Goal: Task Accomplishment & Management: Manage account settings

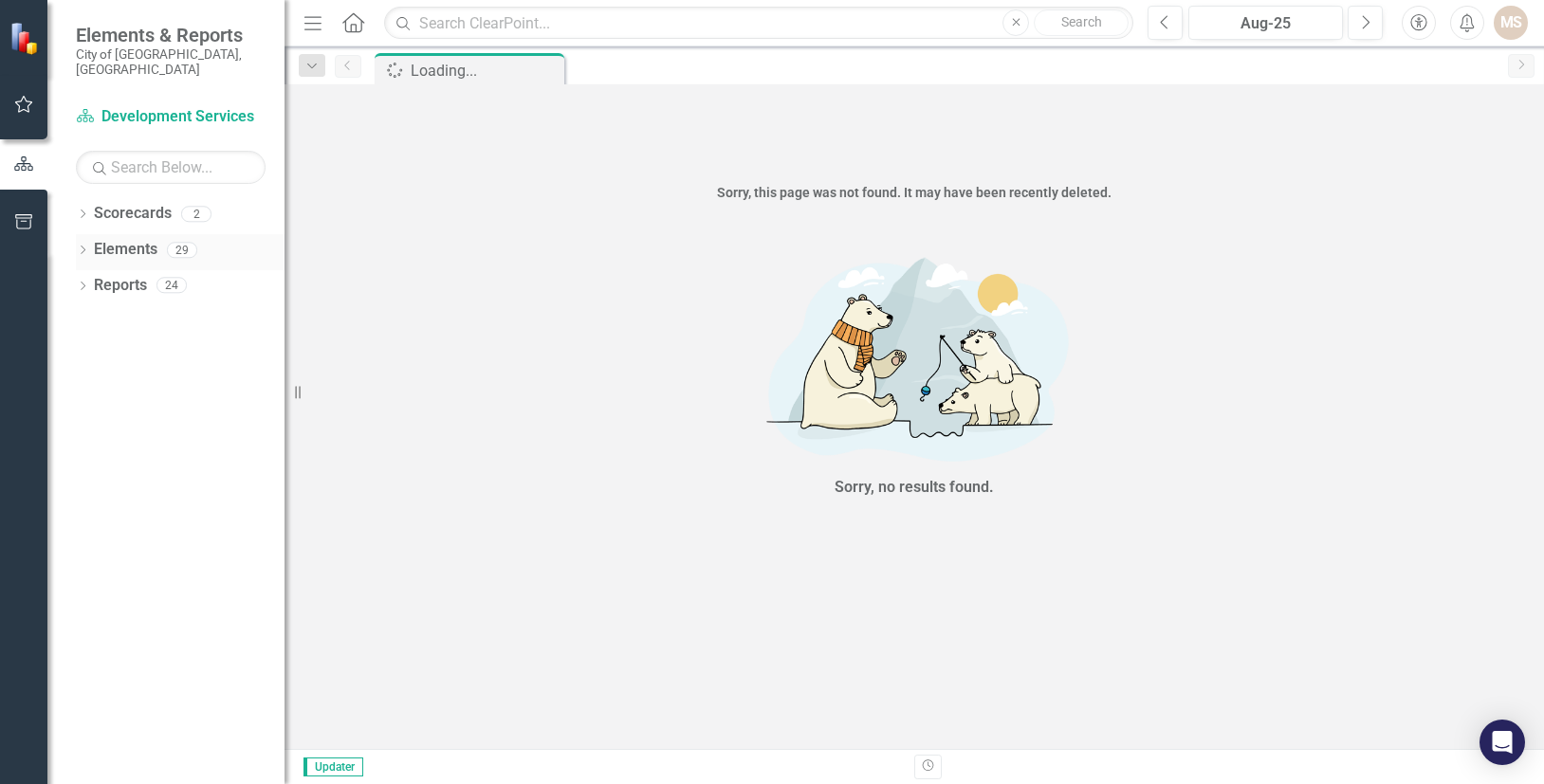
click at [81, 245] on div "Dropdown" at bounding box center [83, 252] width 13 height 16
click at [94, 319] on icon "Dropdown" at bounding box center [92, 323] width 13 height 10
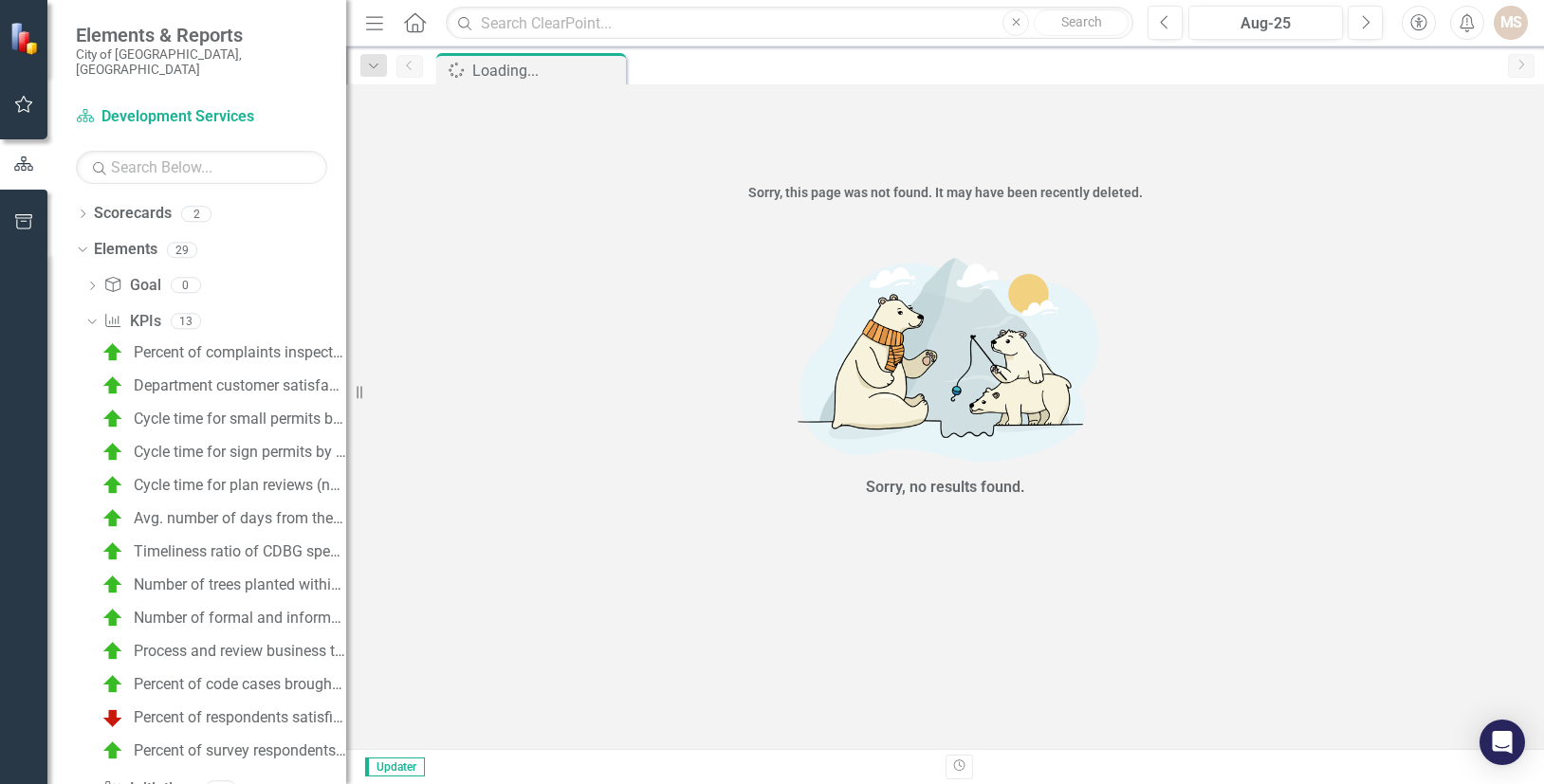
drag, startPoint x: 299, startPoint y: 393, endPoint x: 346, endPoint y: 399, distance: 47.4
click at [346, 399] on div "Resize" at bounding box center [354, 392] width 15 height 784
click at [248, 444] on div "Cycle time for sign permits by the Zoning Division (Building Plan Review) (Days)" at bounding box center [240, 452] width 212 height 17
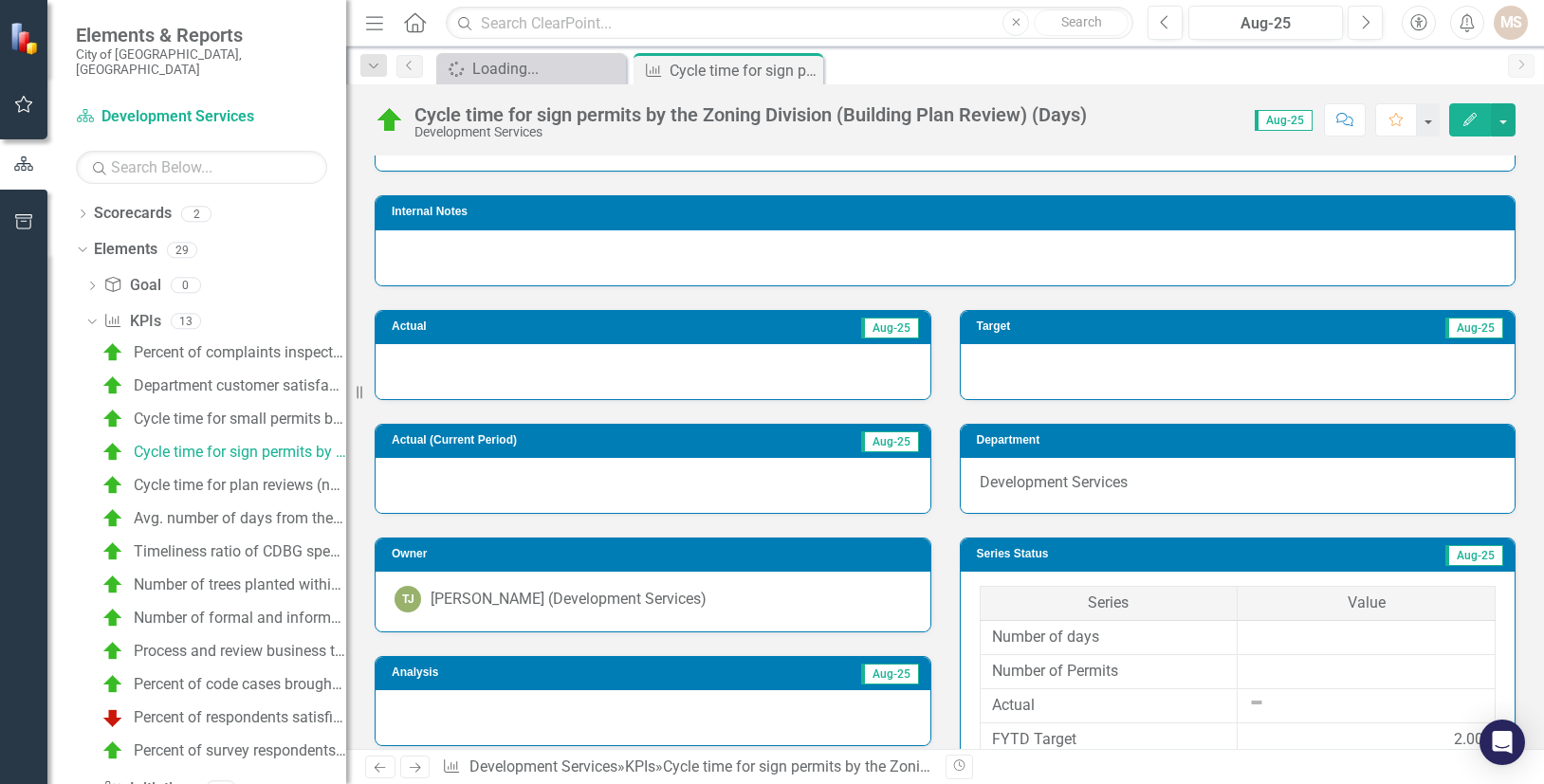
scroll to position [284, 0]
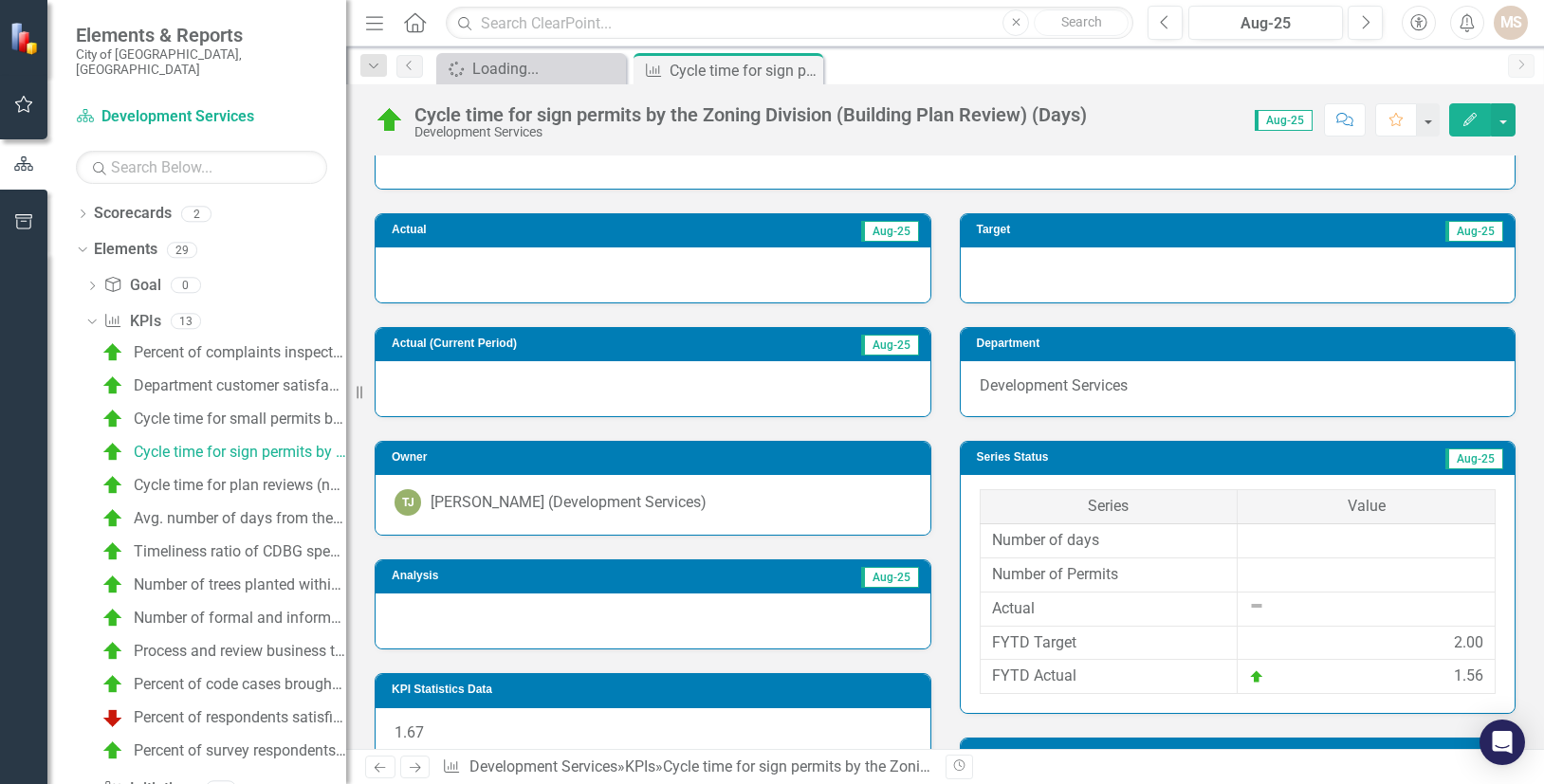
click at [538, 633] on div at bounding box center [653, 621] width 555 height 55
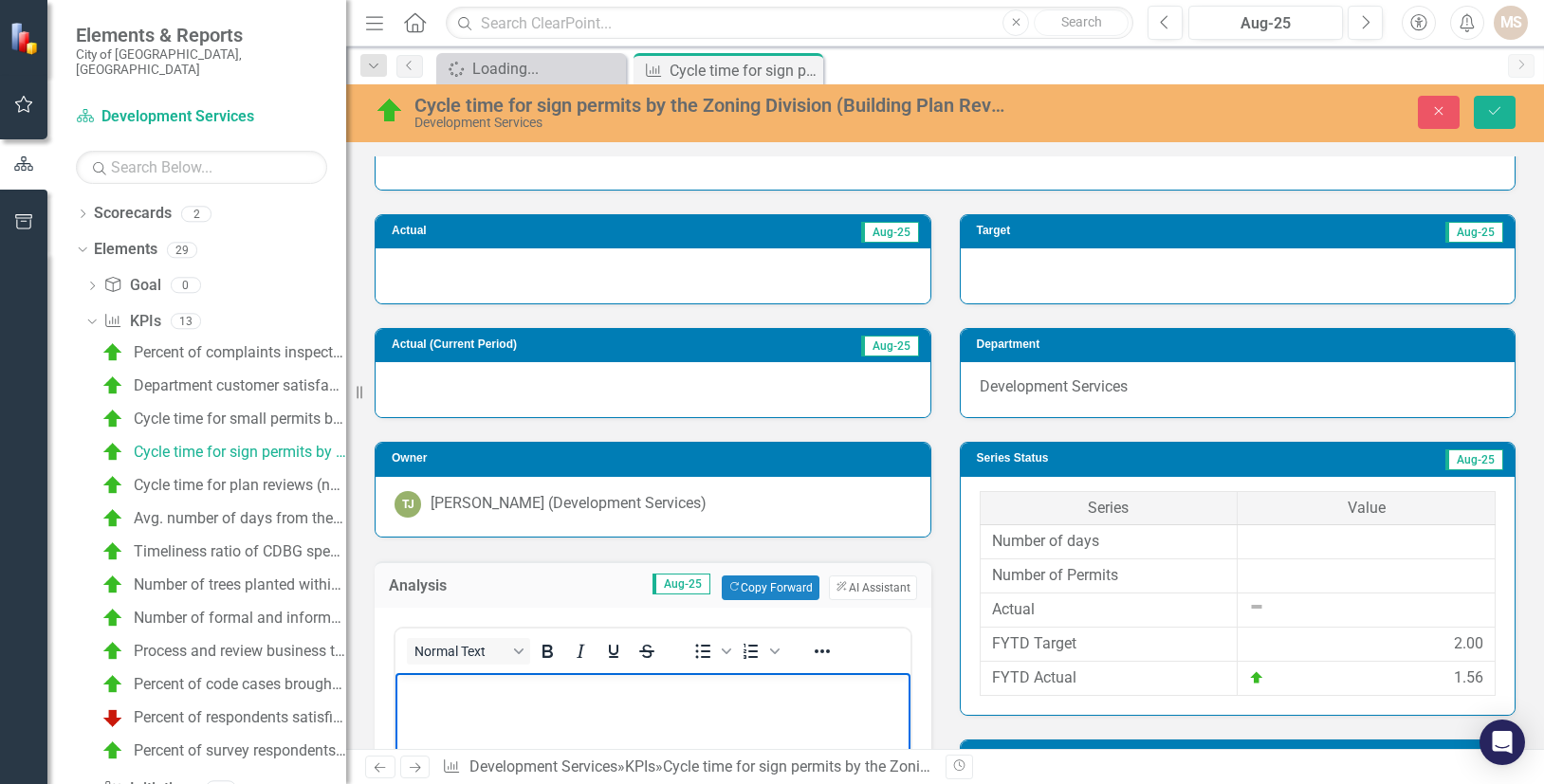
scroll to position [0, 0]
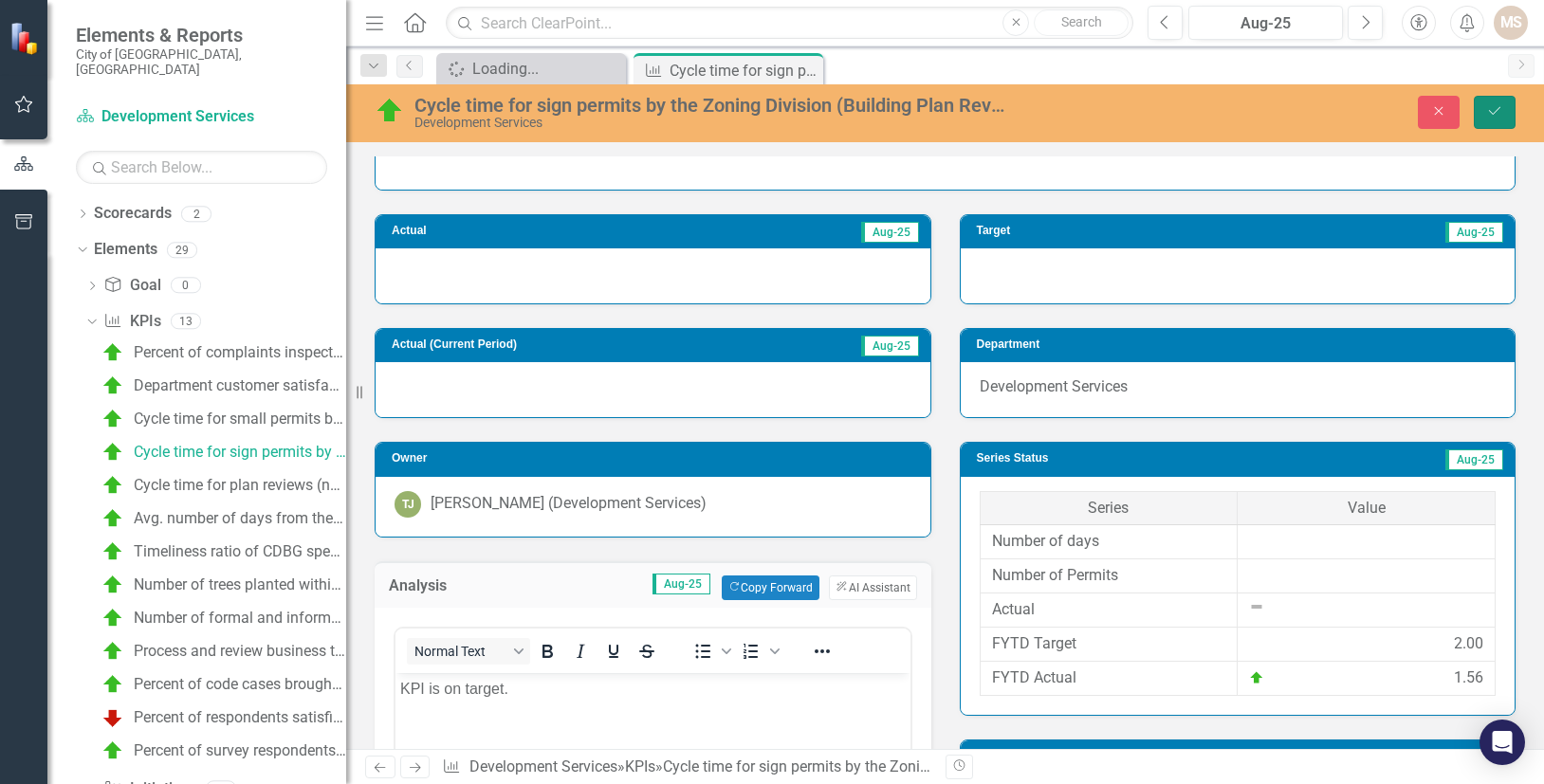
click at [1490, 110] on icon "Save" at bounding box center [1495, 111] width 17 height 13
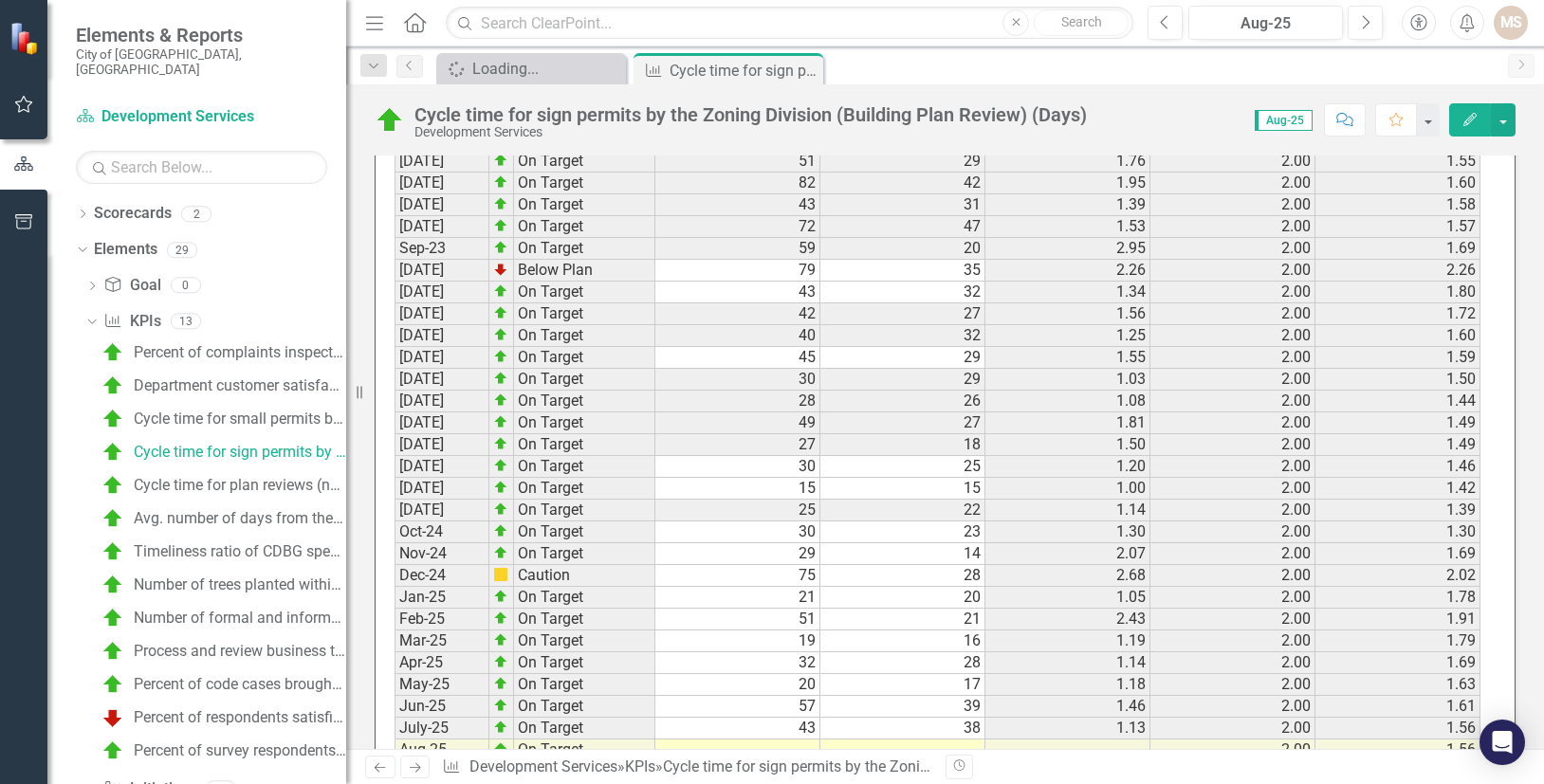
scroll to position [1906, 0]
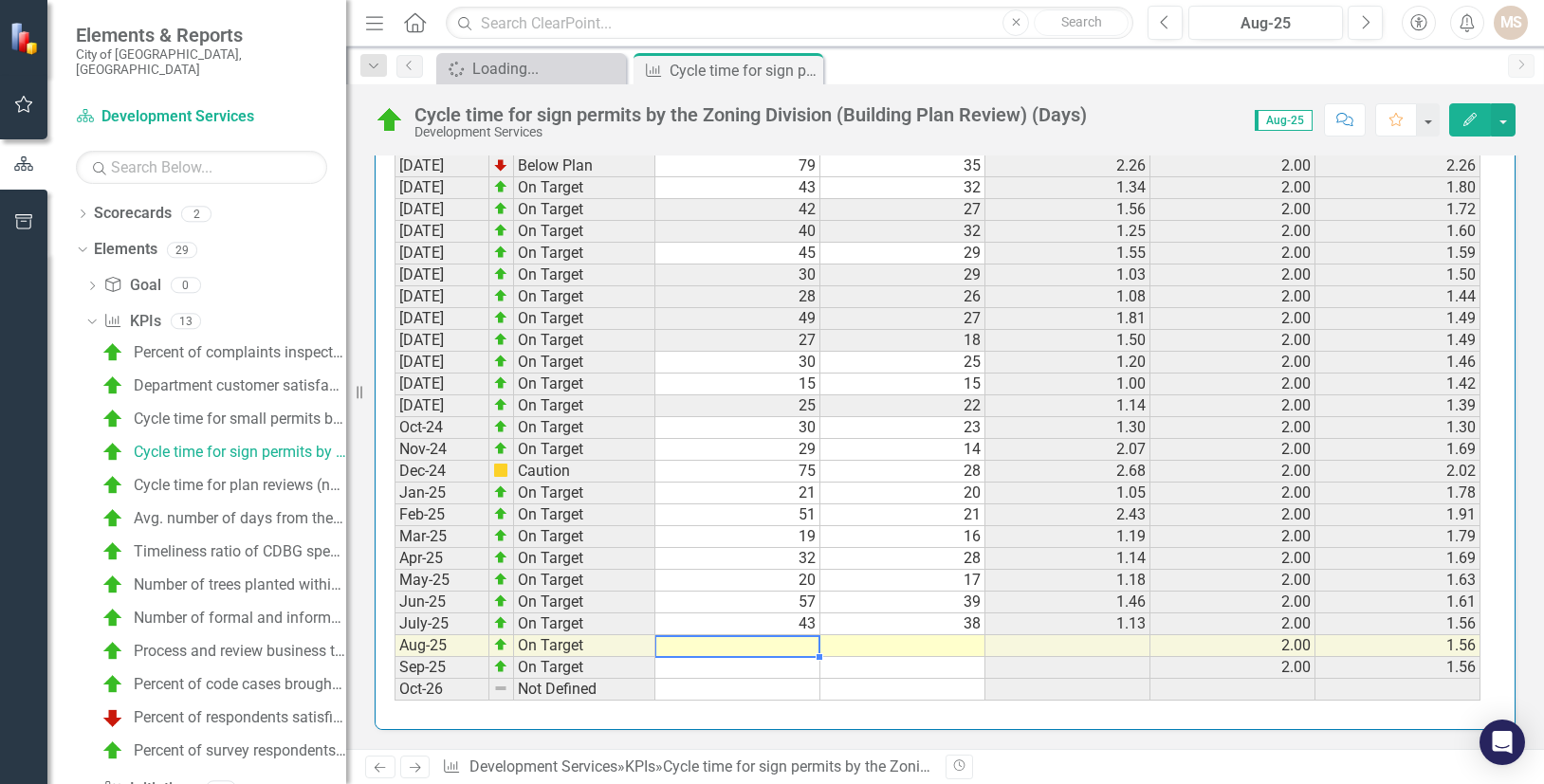
click at [790, 642] on td at bounding box center [738, 646] width 165 height 22
type textarea "23"
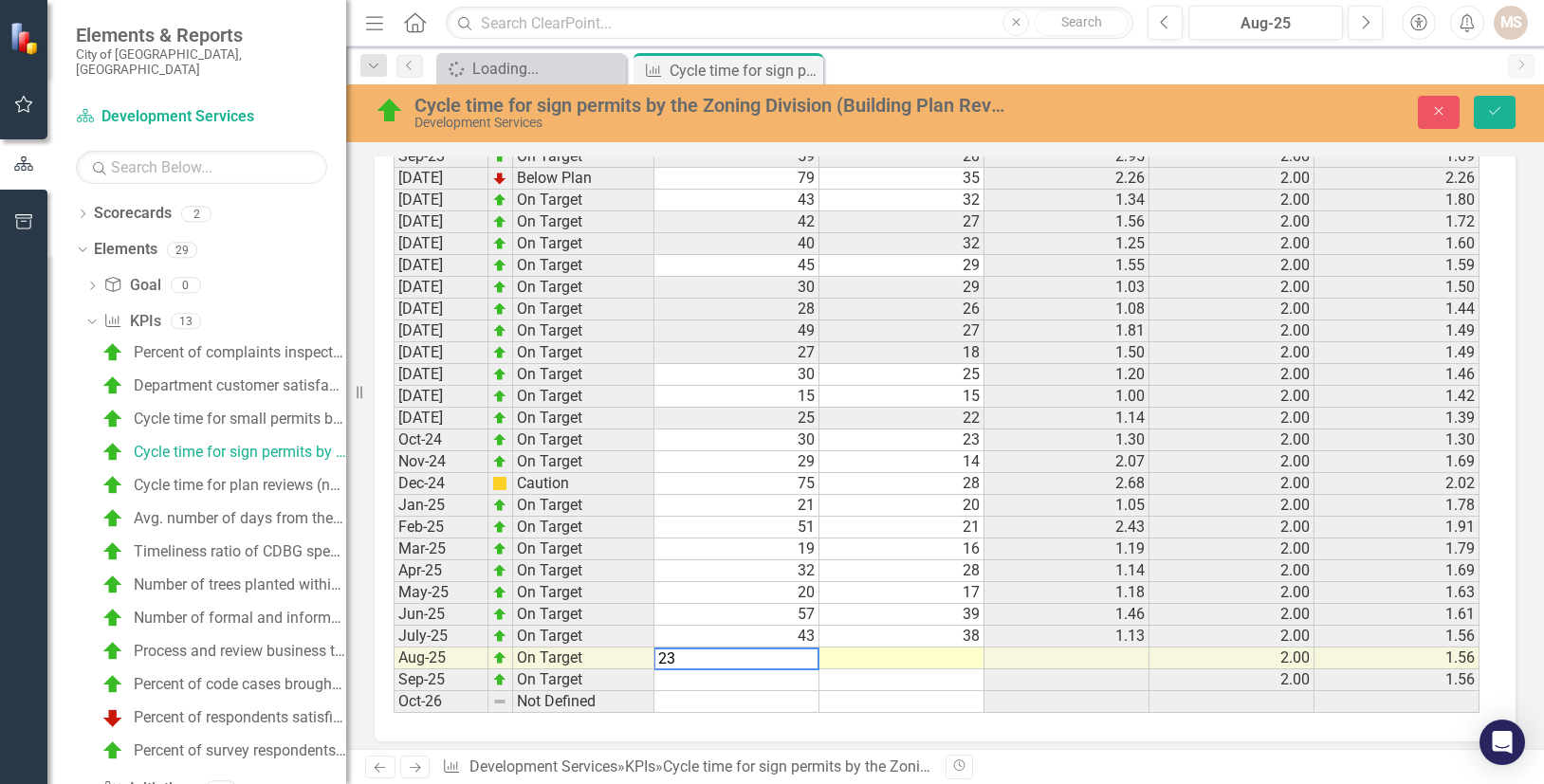
scroll to position [1918, 0]
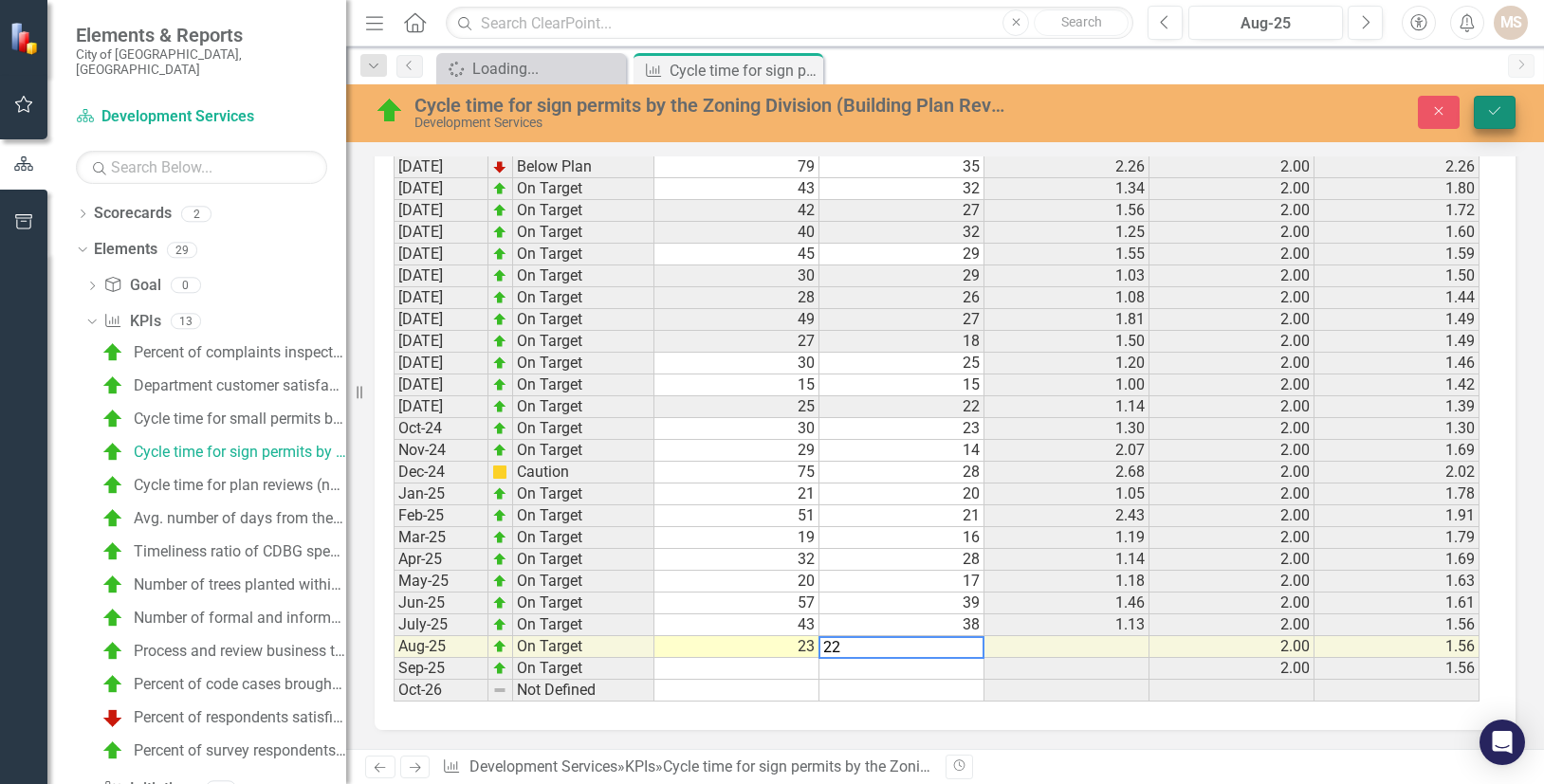
type textarea "22"
click at [1498, 114] on icon "Save" at bounding box center [1495, 111] width 17 height 13
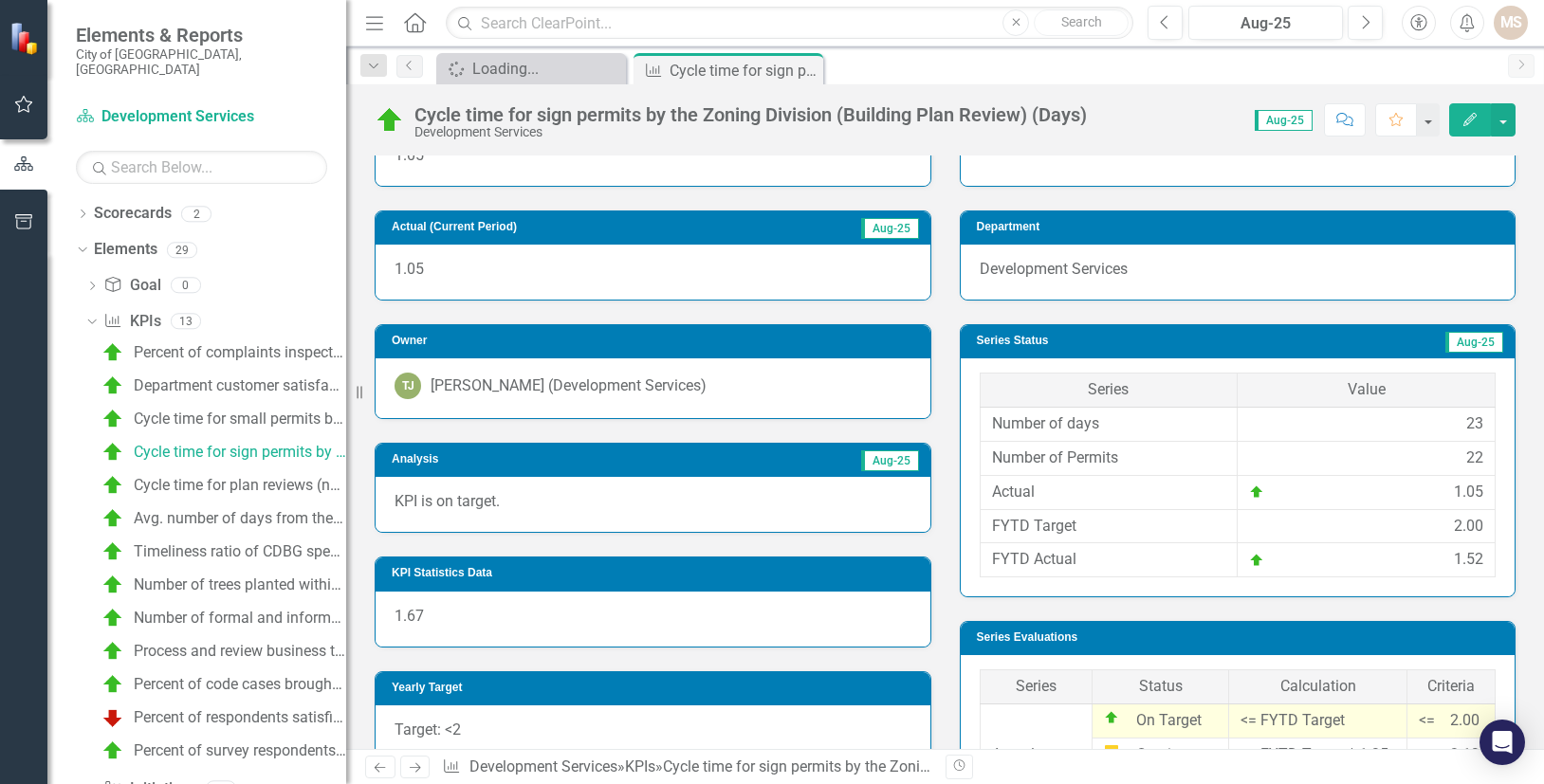
scroll to position [485, 0]
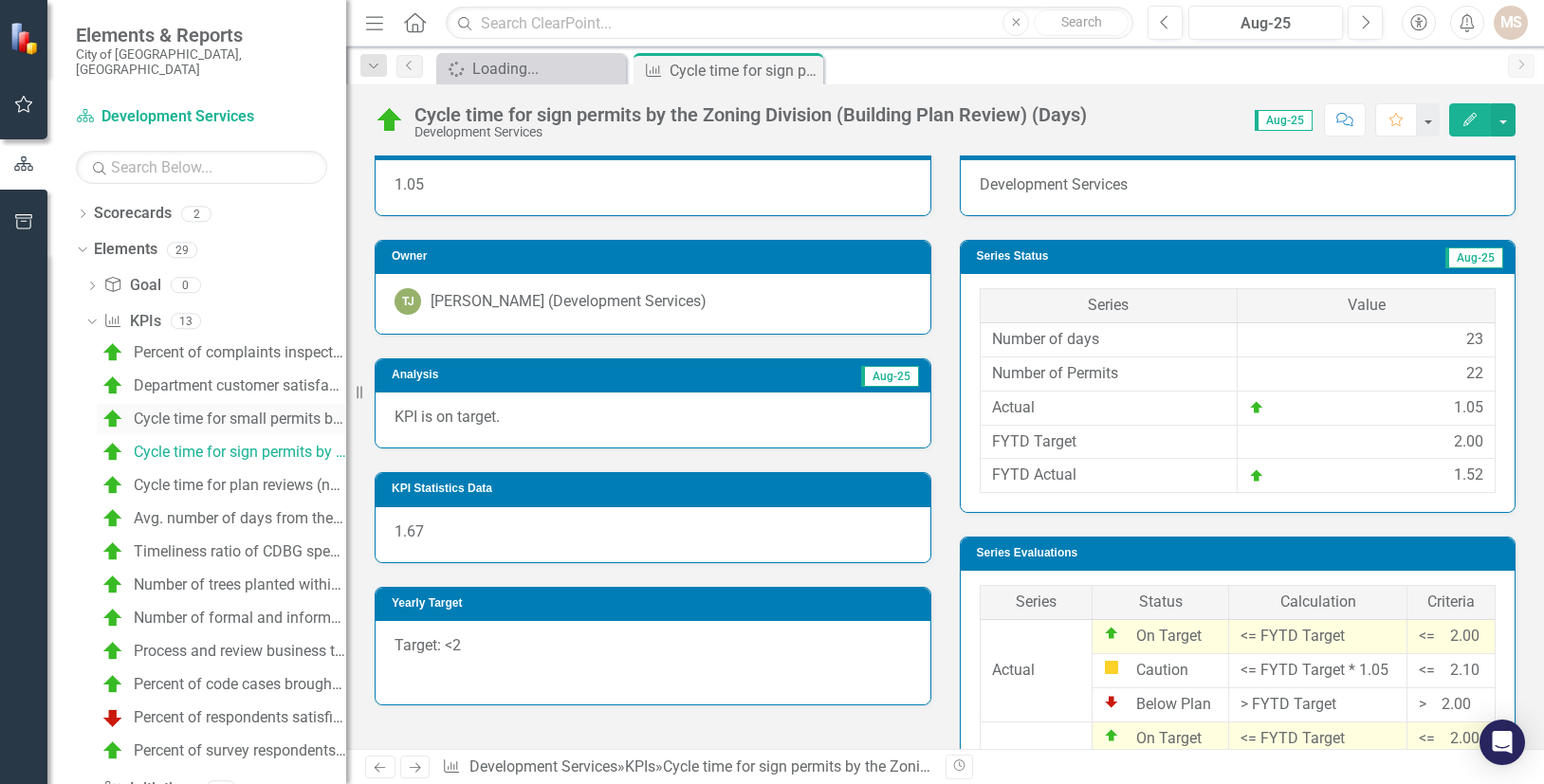
click at [249, 410] on div "Cycle time for small permits by the Zoning Division (Building Plan Review) (Day…" at bounding box center [240, 419] width 212 height 17
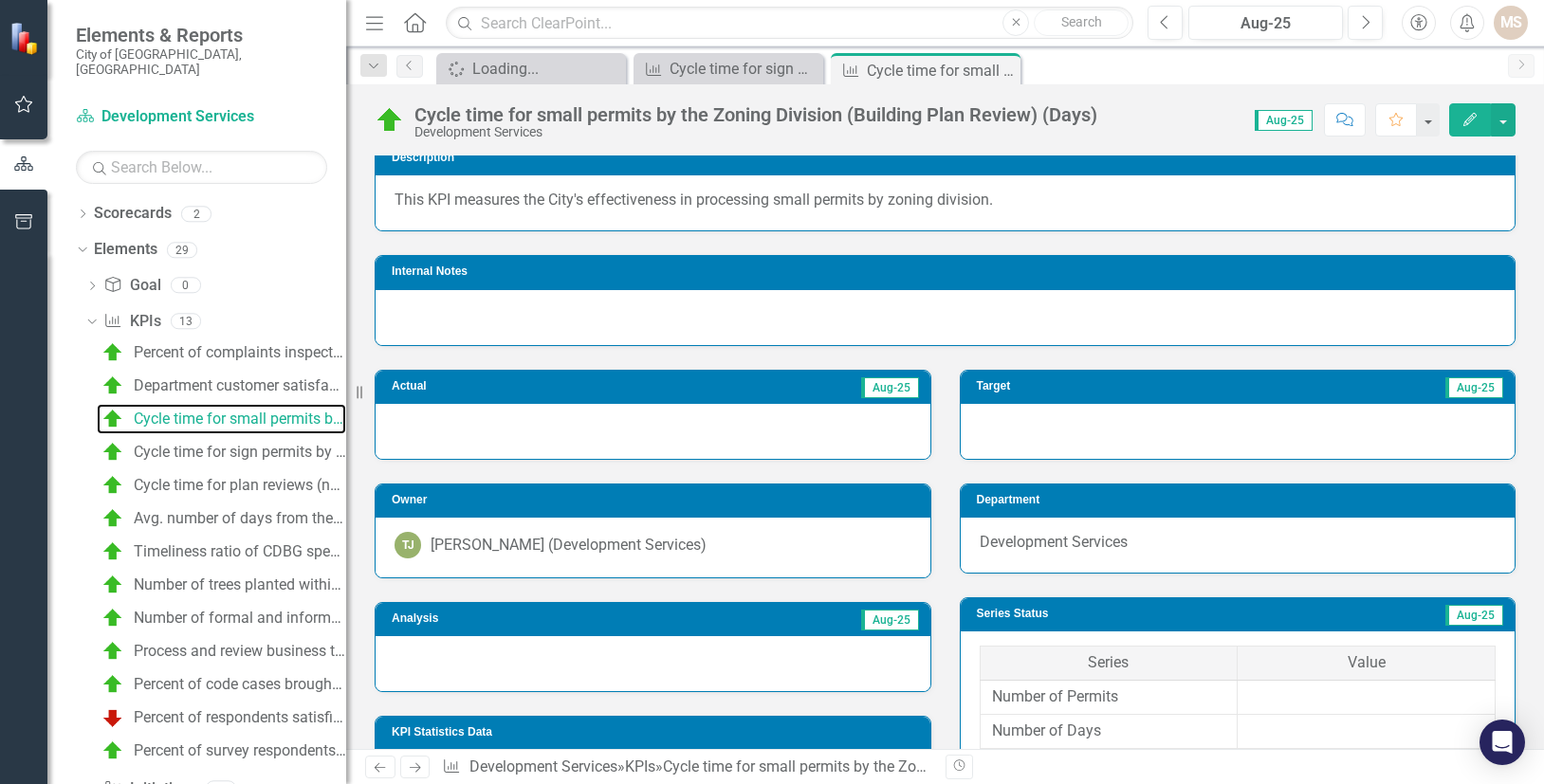
scroll to position [190, 0]
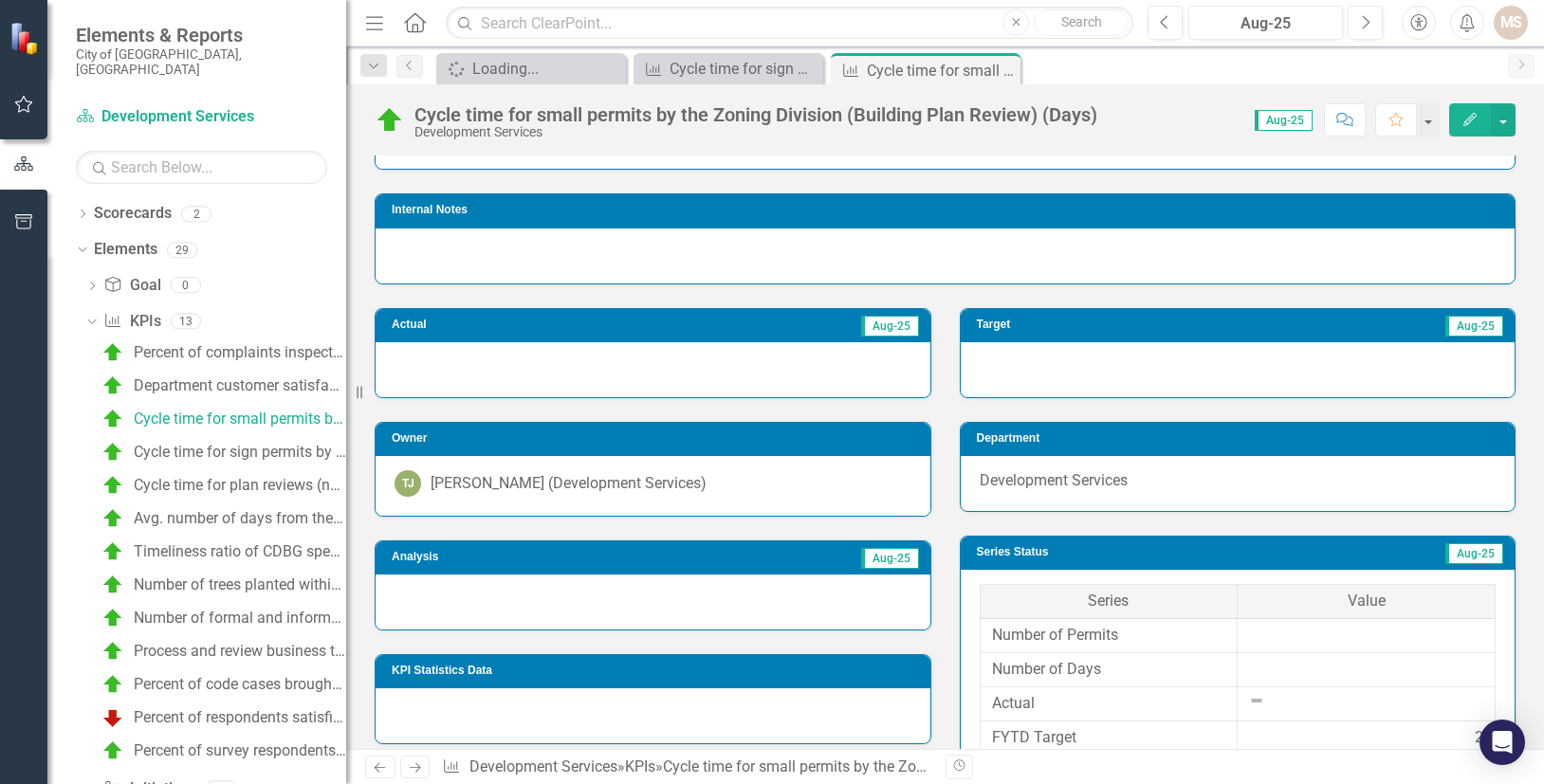
click at [604, 595] on div at bounding box center [653, 602] width 555 height 55
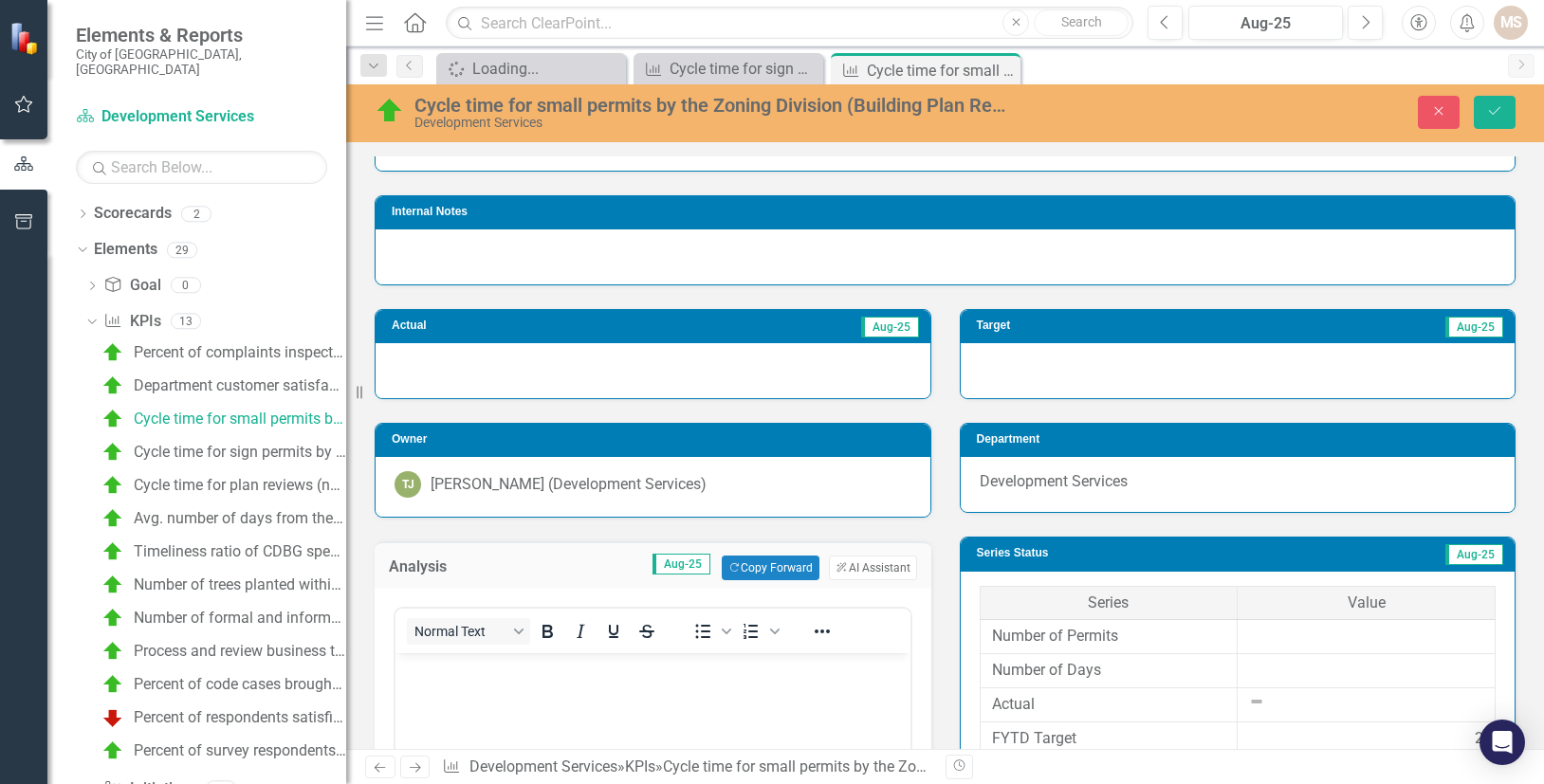
scroll to position [0, 0]
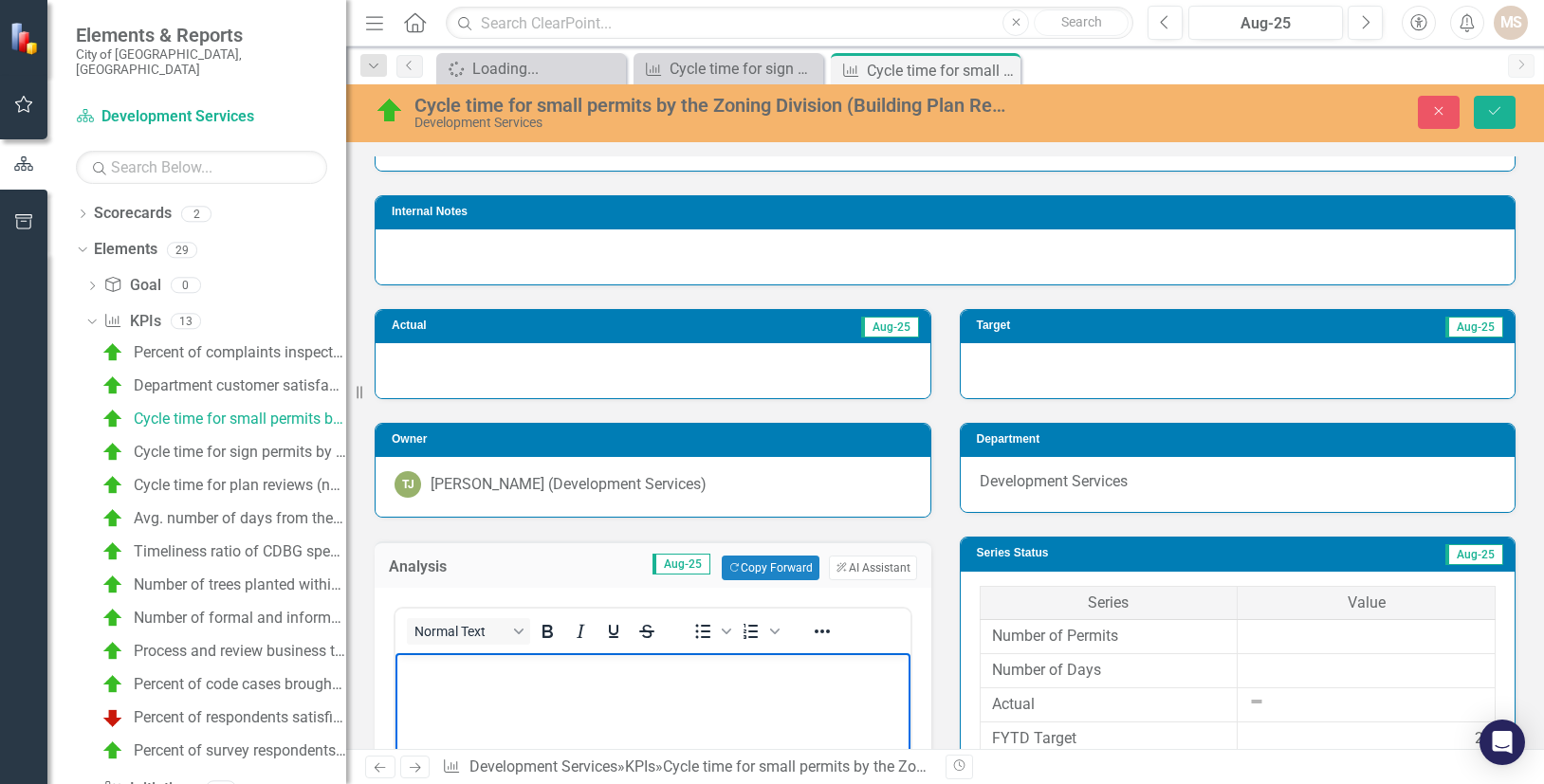
click at [545, 703] on body "Rich Text Area. Press ALT-0 for help." at bounding box center [653, 795] width 515 height 284
paste body "Rich Text Area. Press ALT-0 for help."
click at [1497, 105] on icon "Save" at bounding box center [1495, 111] width 17 height 13
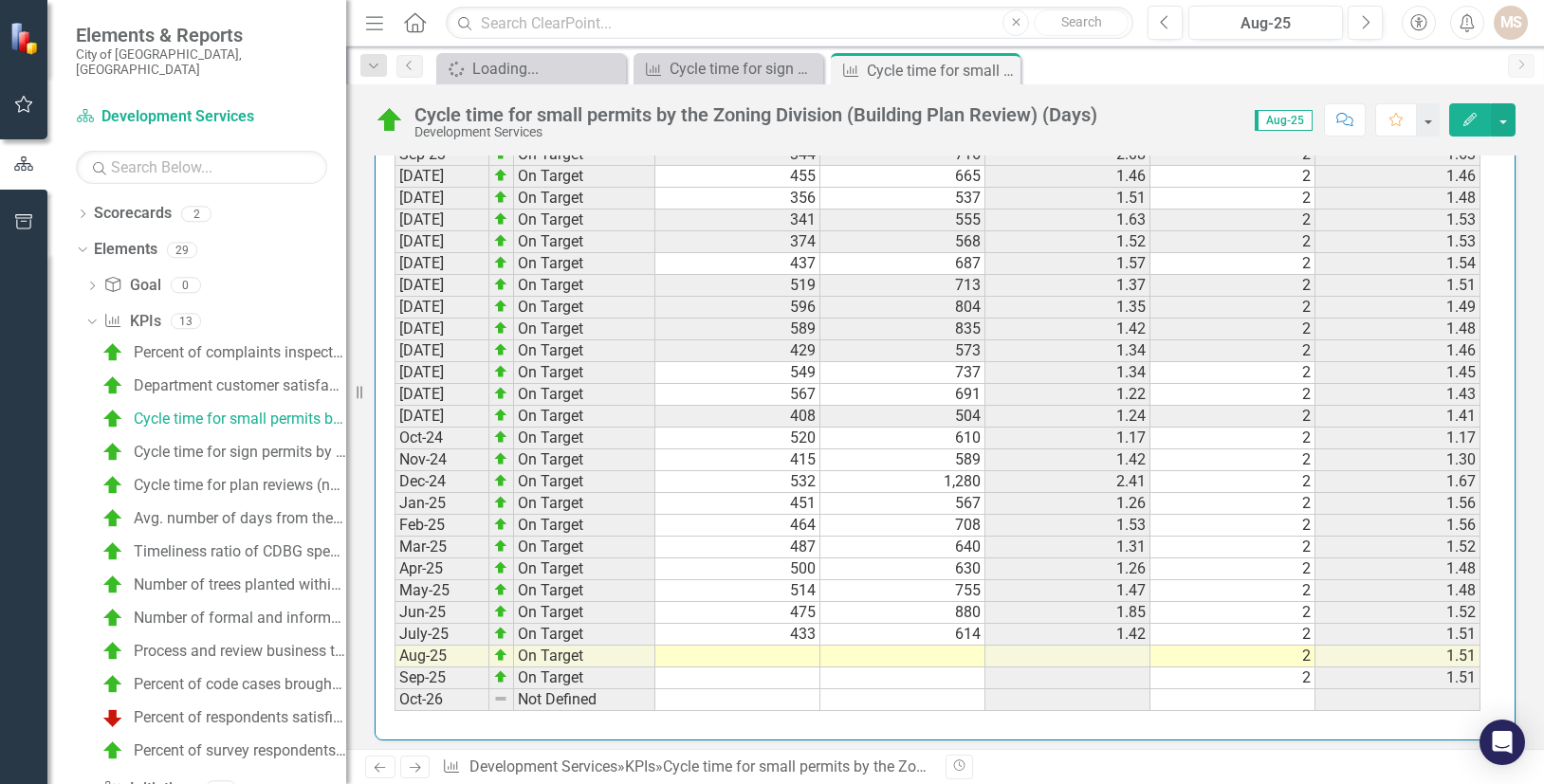
scroll to position [1906, 0]
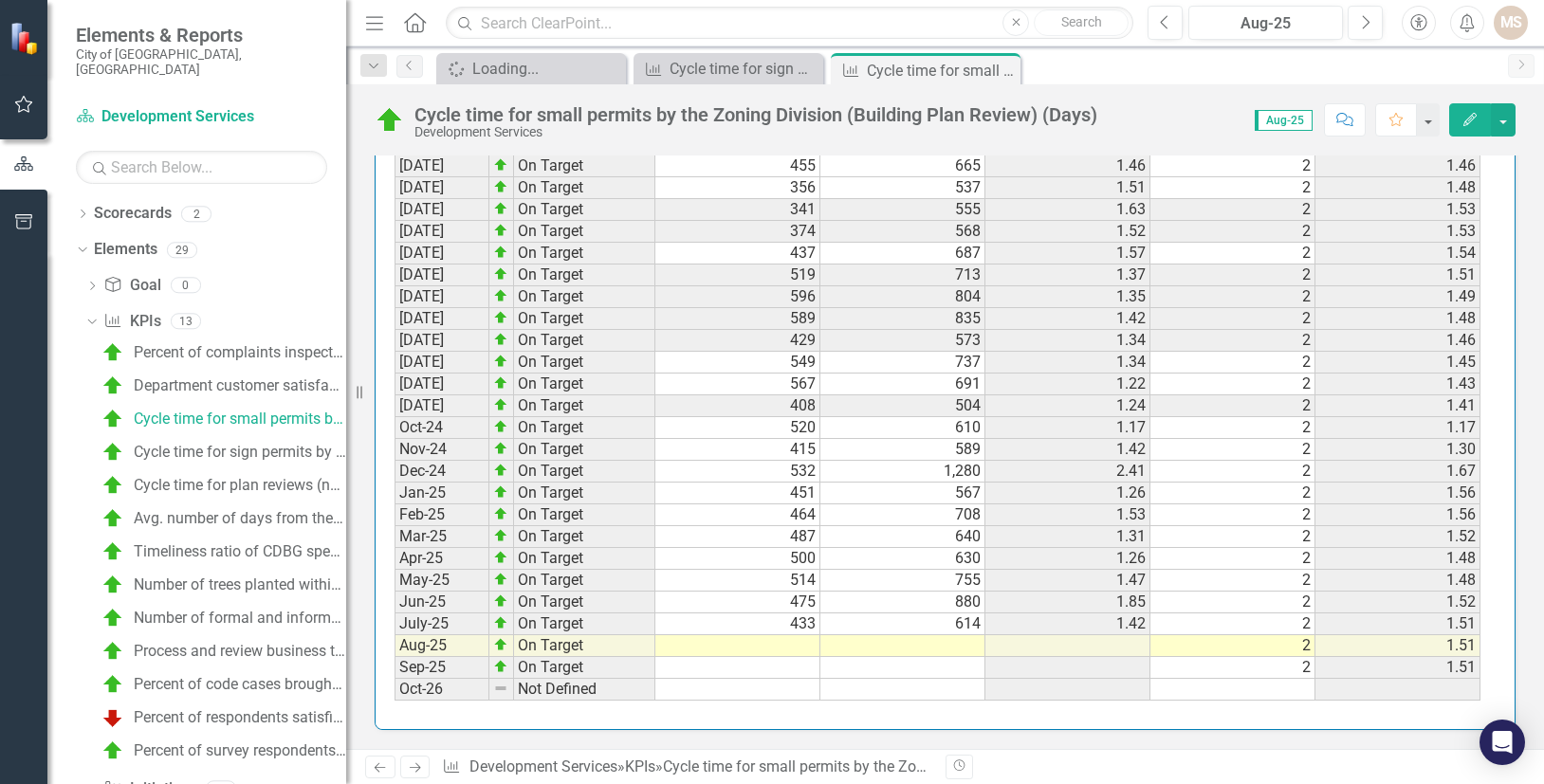
click at [765, 654] on td at bounding box center [738, 646] width 165 height 22
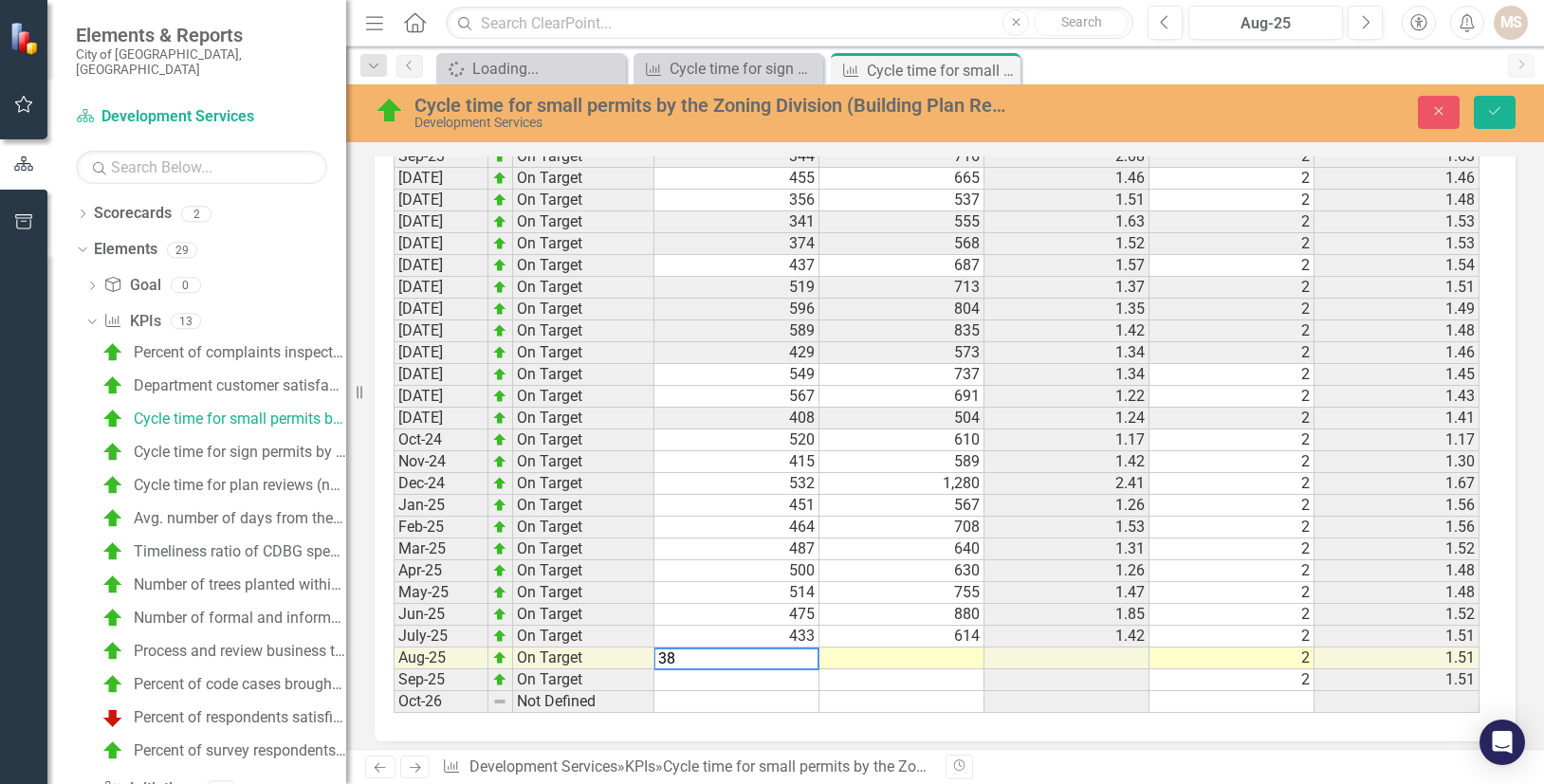
scroll to position [1918, 0]
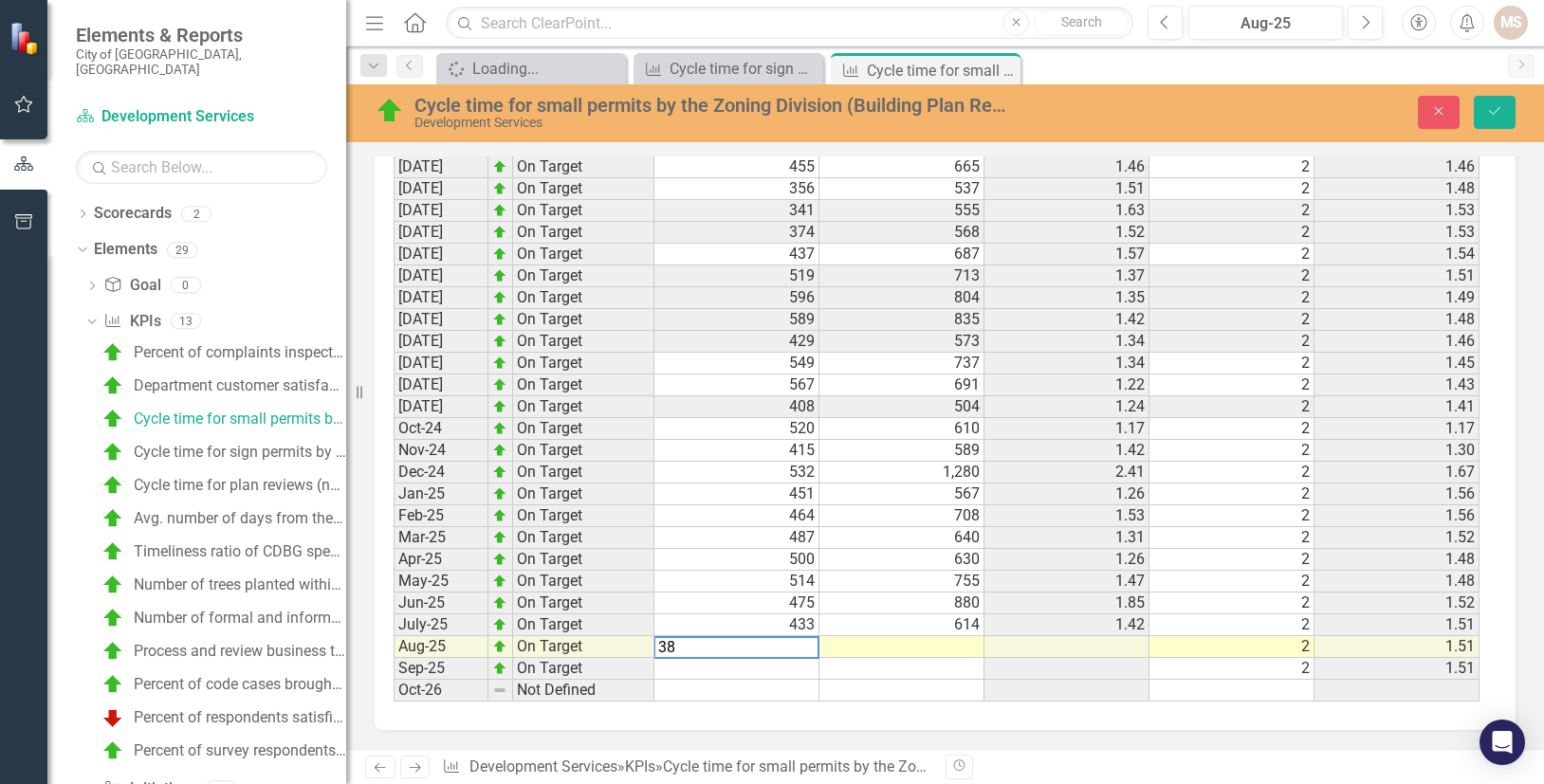
type textarea "387"
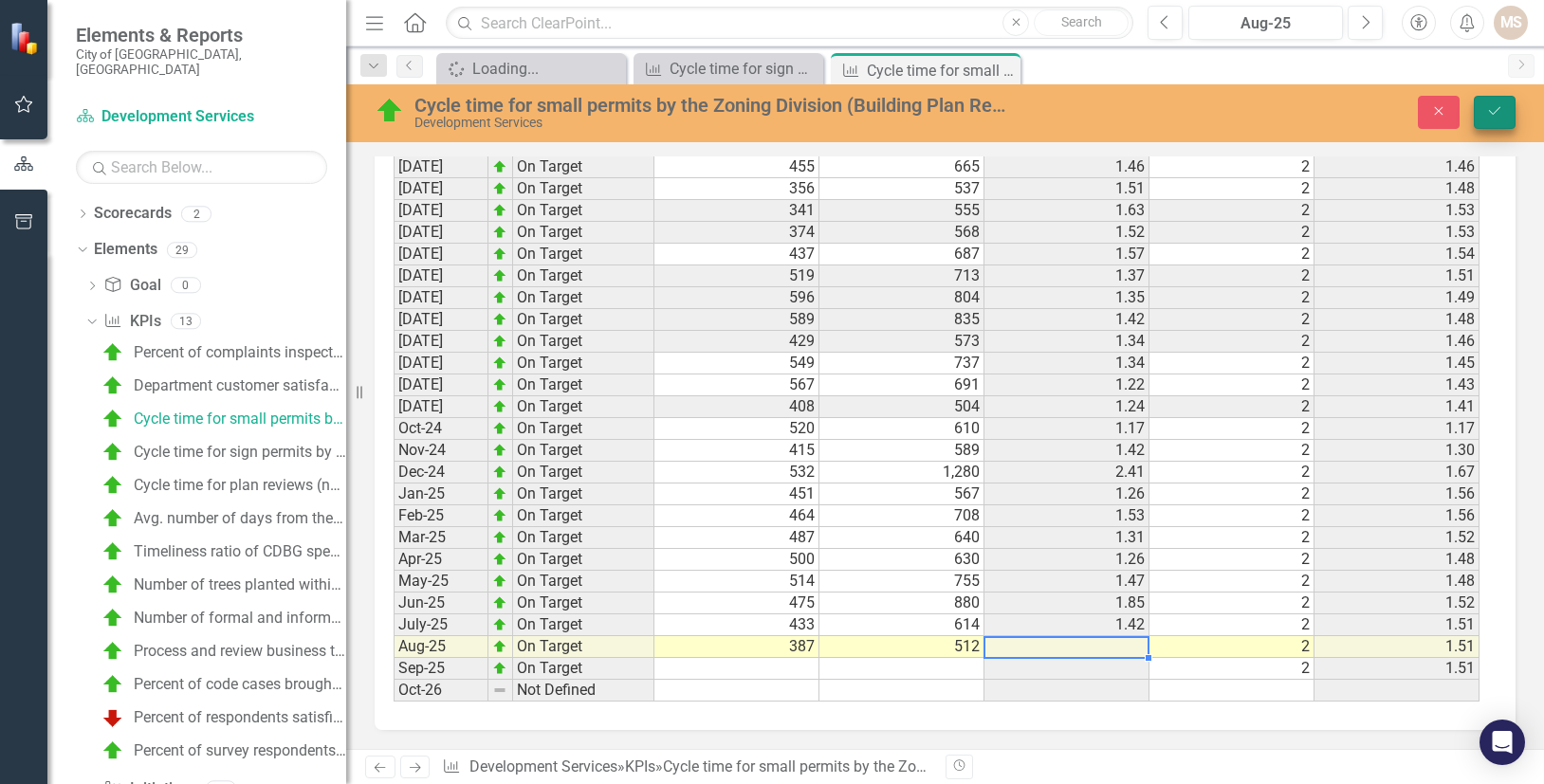
type textarea "512"
click at [1493, 102] on button "Save" at bounding box center [1495, 112] width 42 height 33
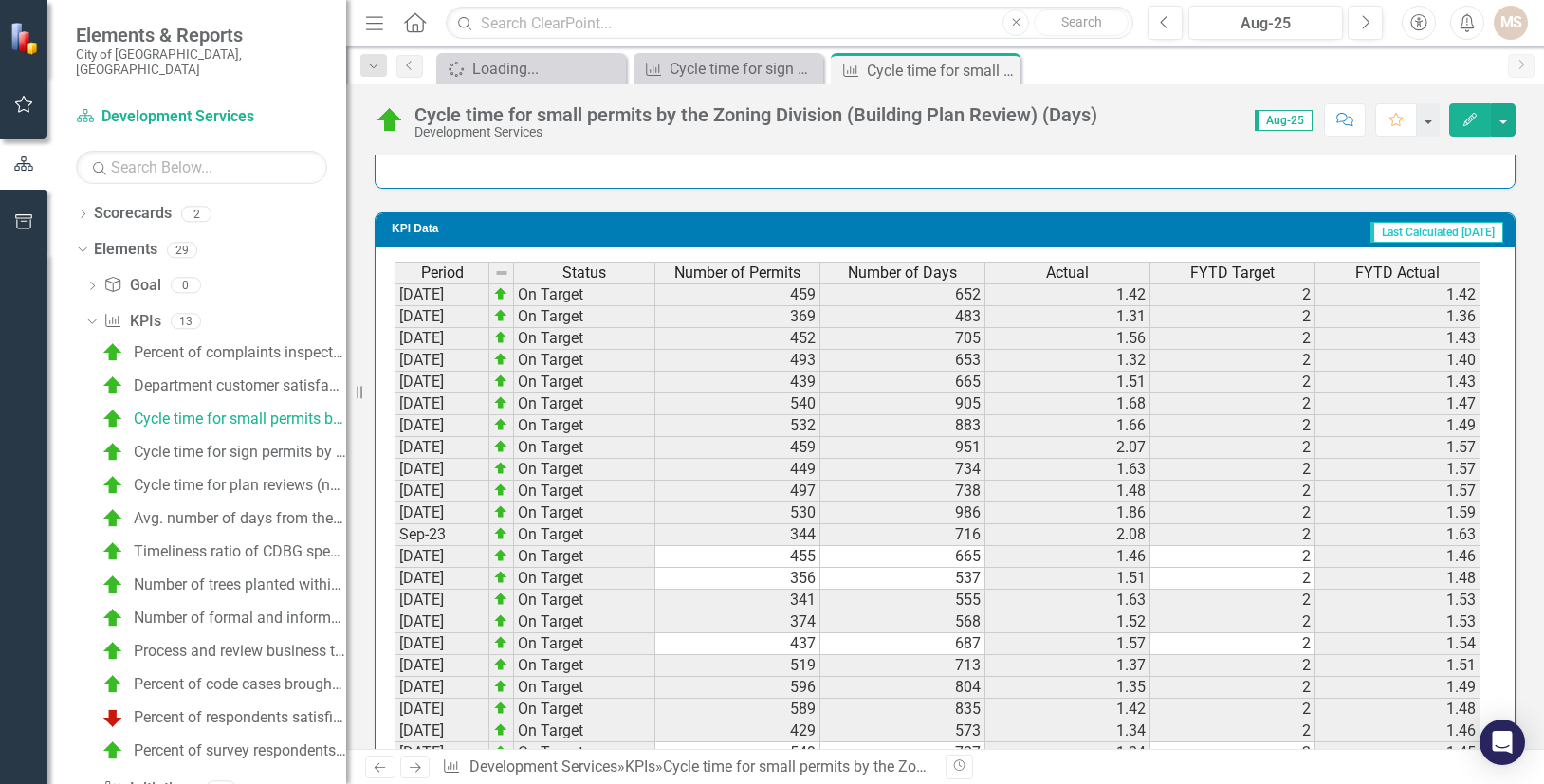
scroll to position [1906, 0]
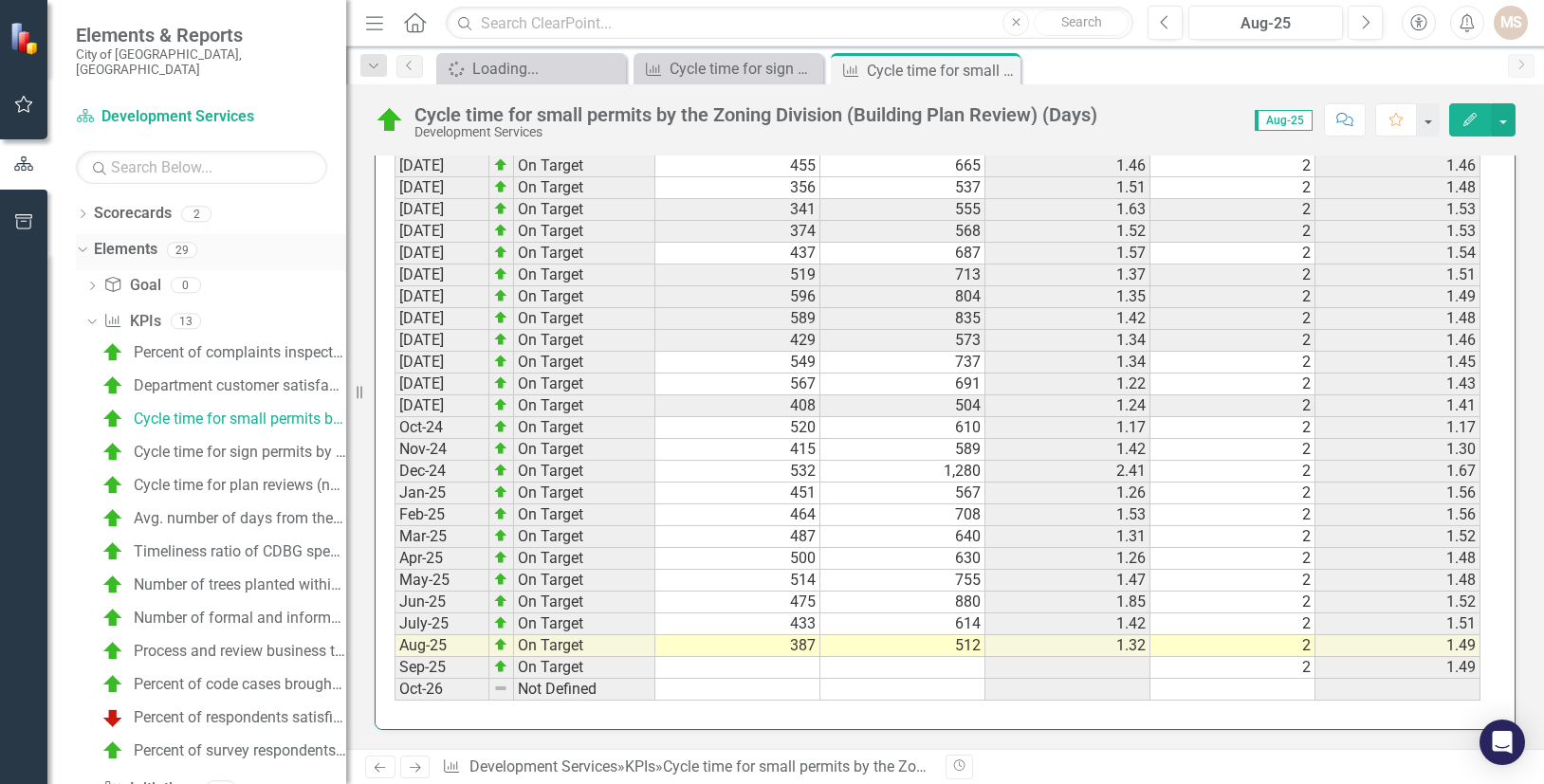
click at [83, 243] on icon "Dropdown" at bounding box center [80, 249] width 10 height 13
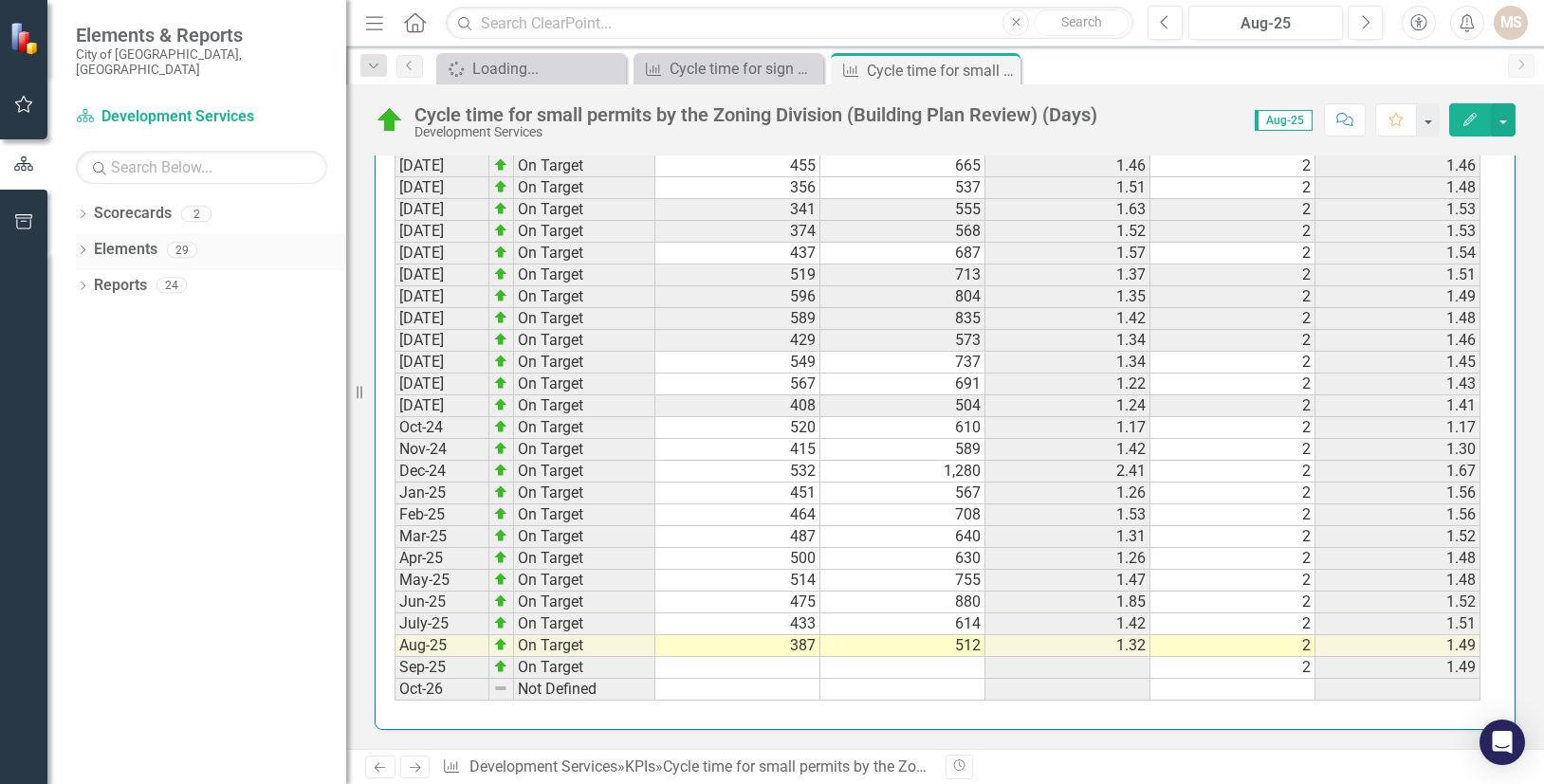
click at [83, 246] on icon "Dropdown" at bounding box center [83, 251] width 13 height 10
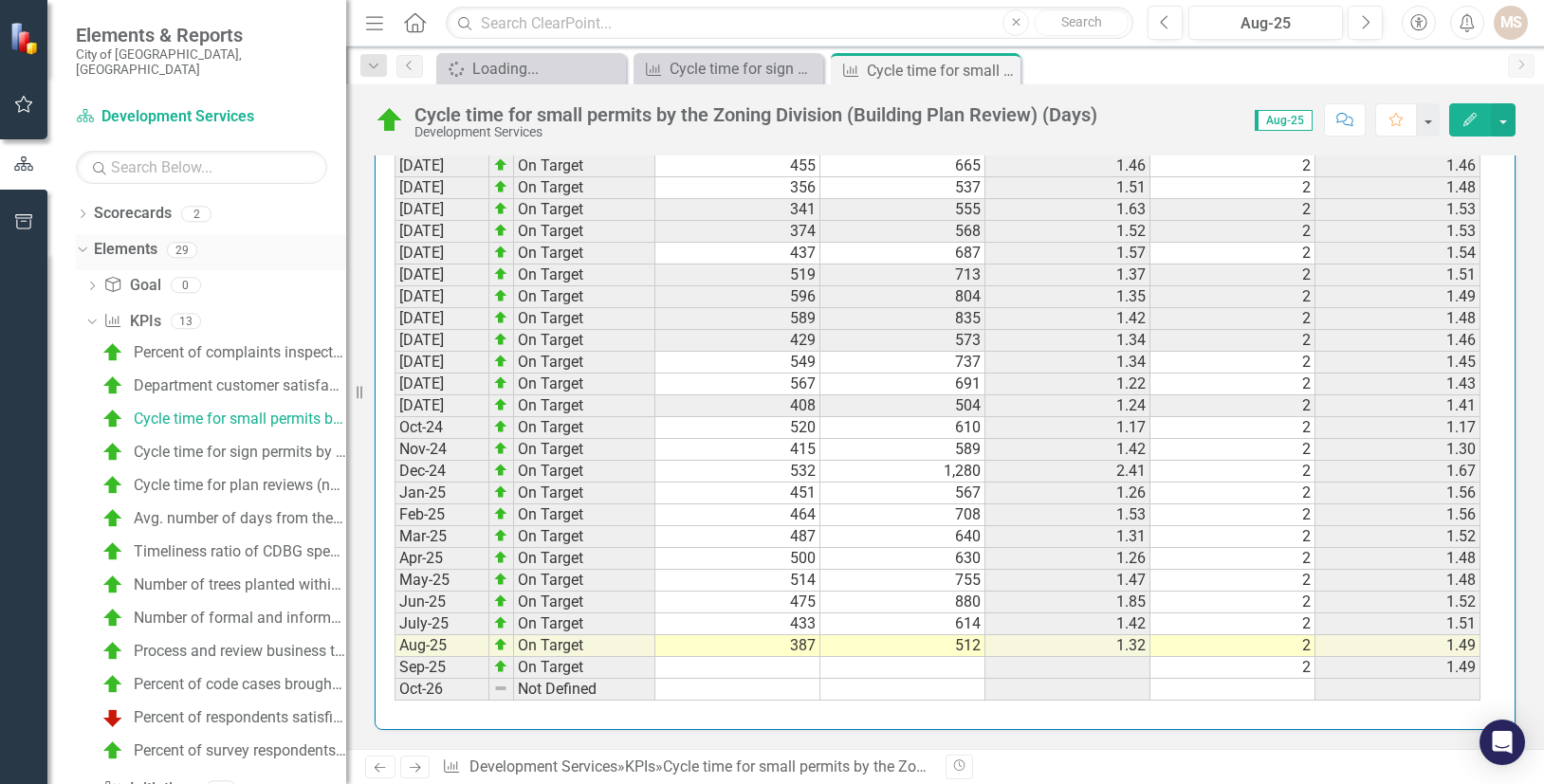
click at [83, 243] on icon "Dropdown" at bounding box center [80, 249] width 10 height 13
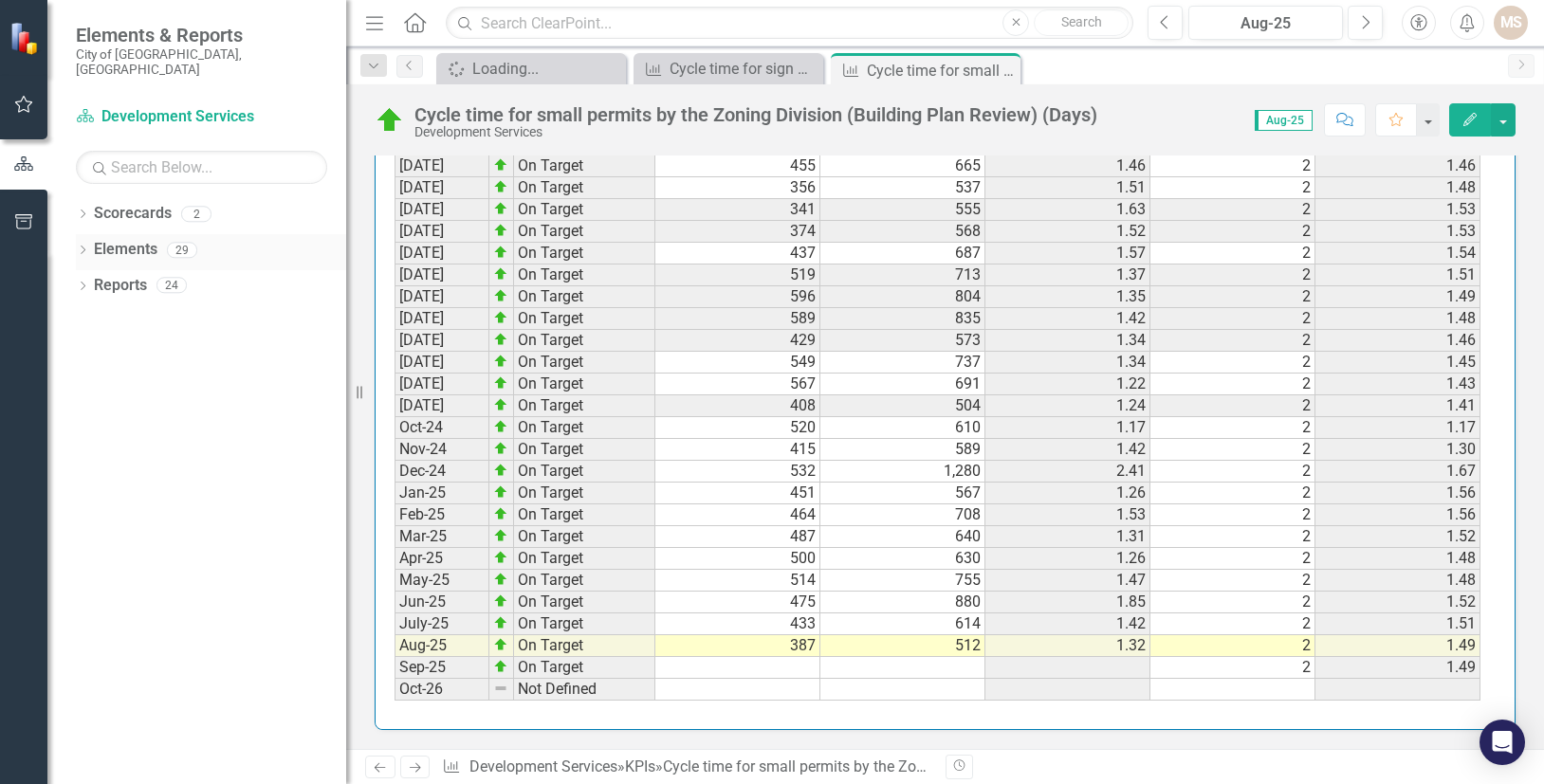
click at [83, 246] on icon "Dropdown" at bounding box center [83, 251] width 13 height 10
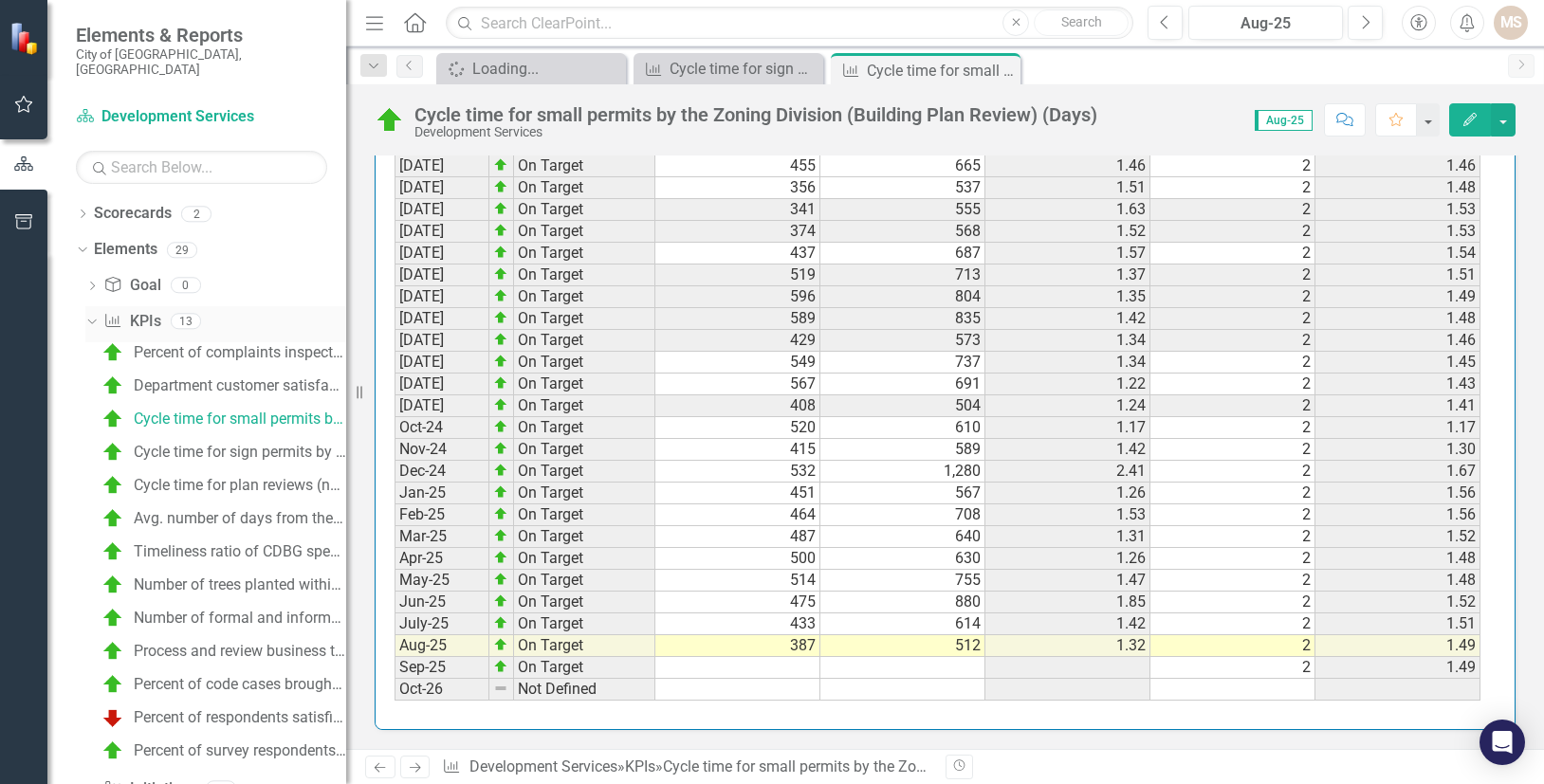
click at [88, 314] on icon "Dropdown" at bounding box center [89, 320] width 10 height 13
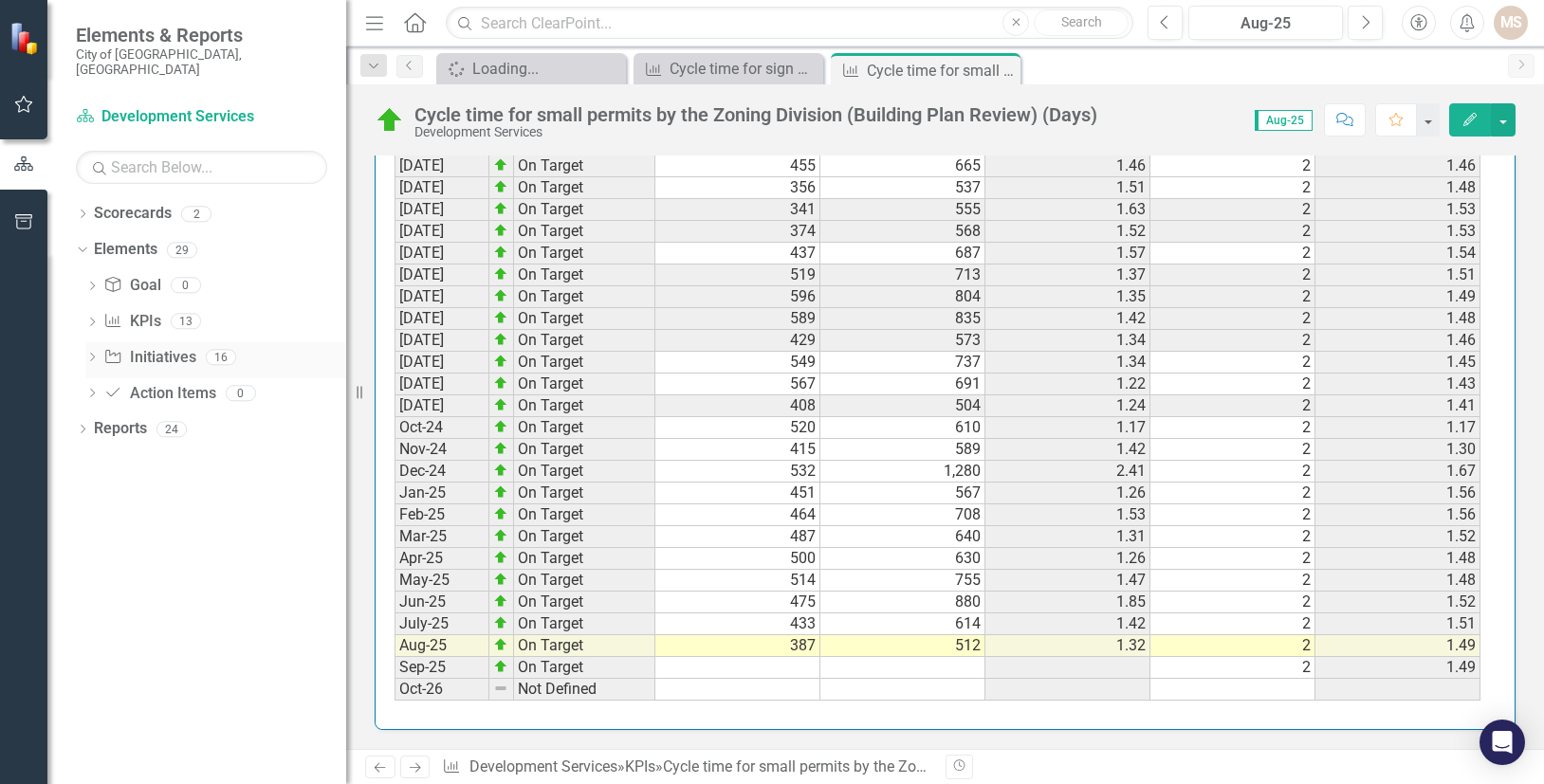
click at [88, 354] on icon "Dropdown" at bounding box center [92, 358] width 13 height 10
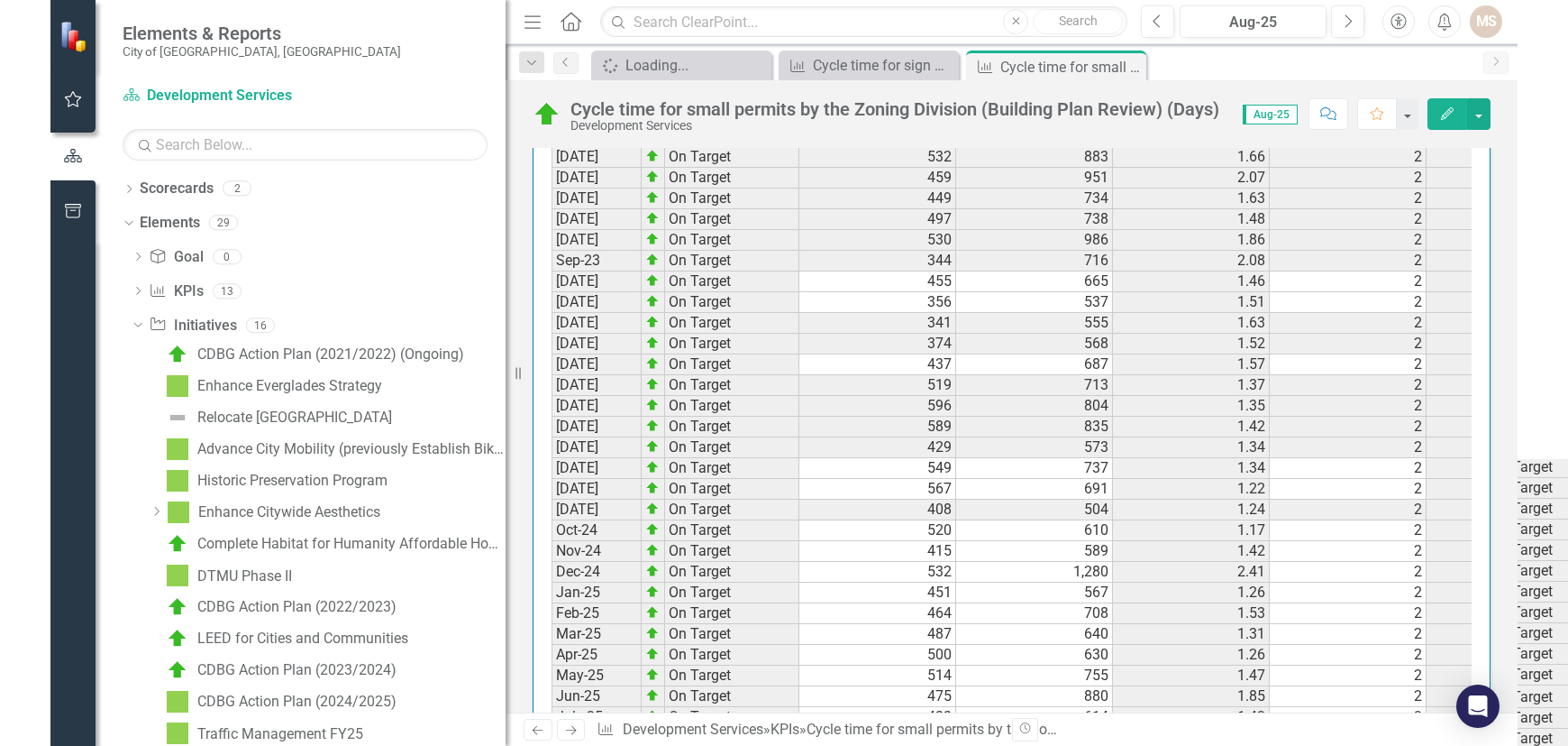
scroll to position [1938, 0]
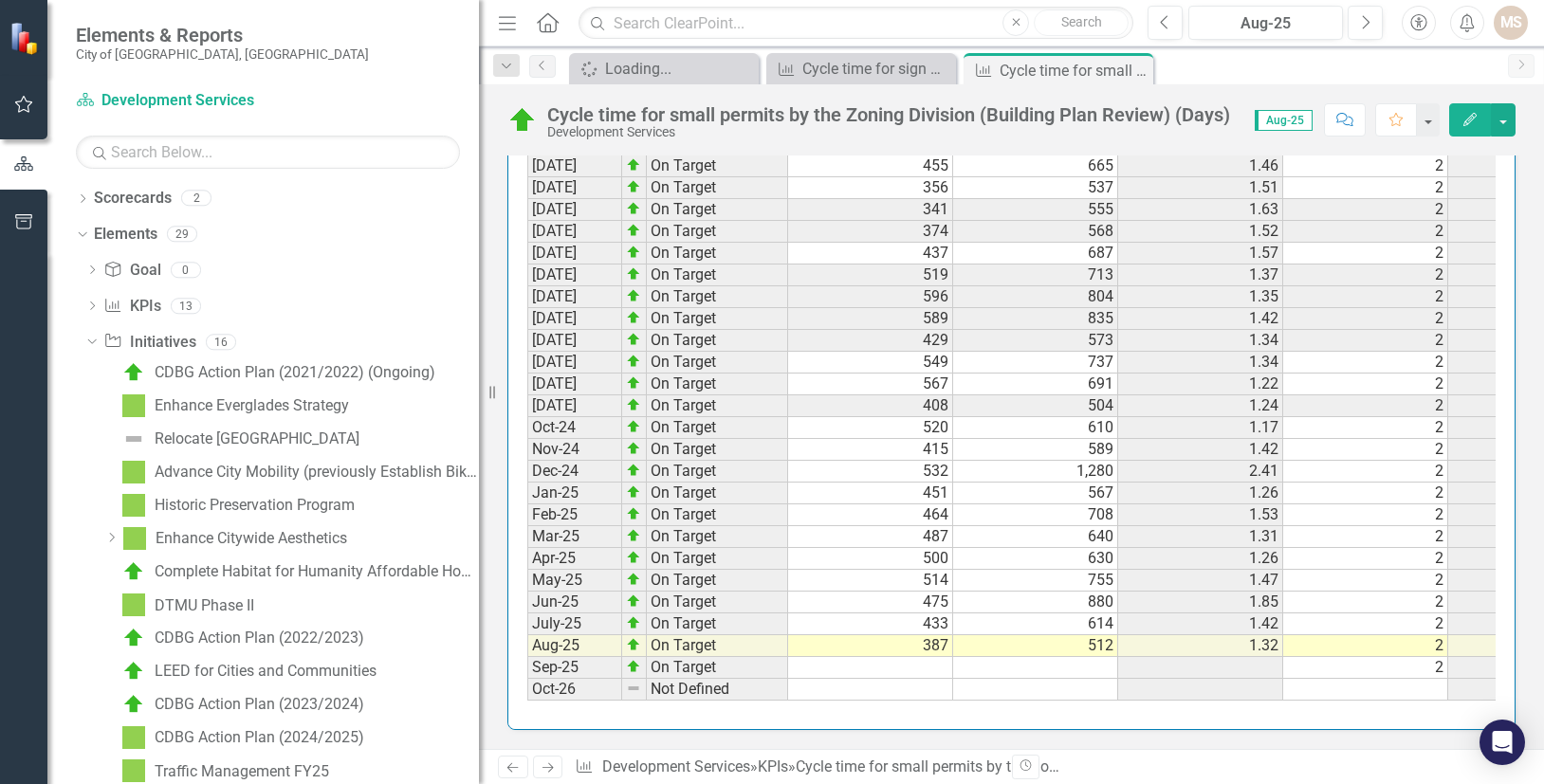
drag, startPoint x: 350, startPoint y: 390, endPoint x: 491, endPoint y: 381, distance: 141.3
click at [487, 381] on div "Resize" at bounding box center [487, 392] width 15 height 784
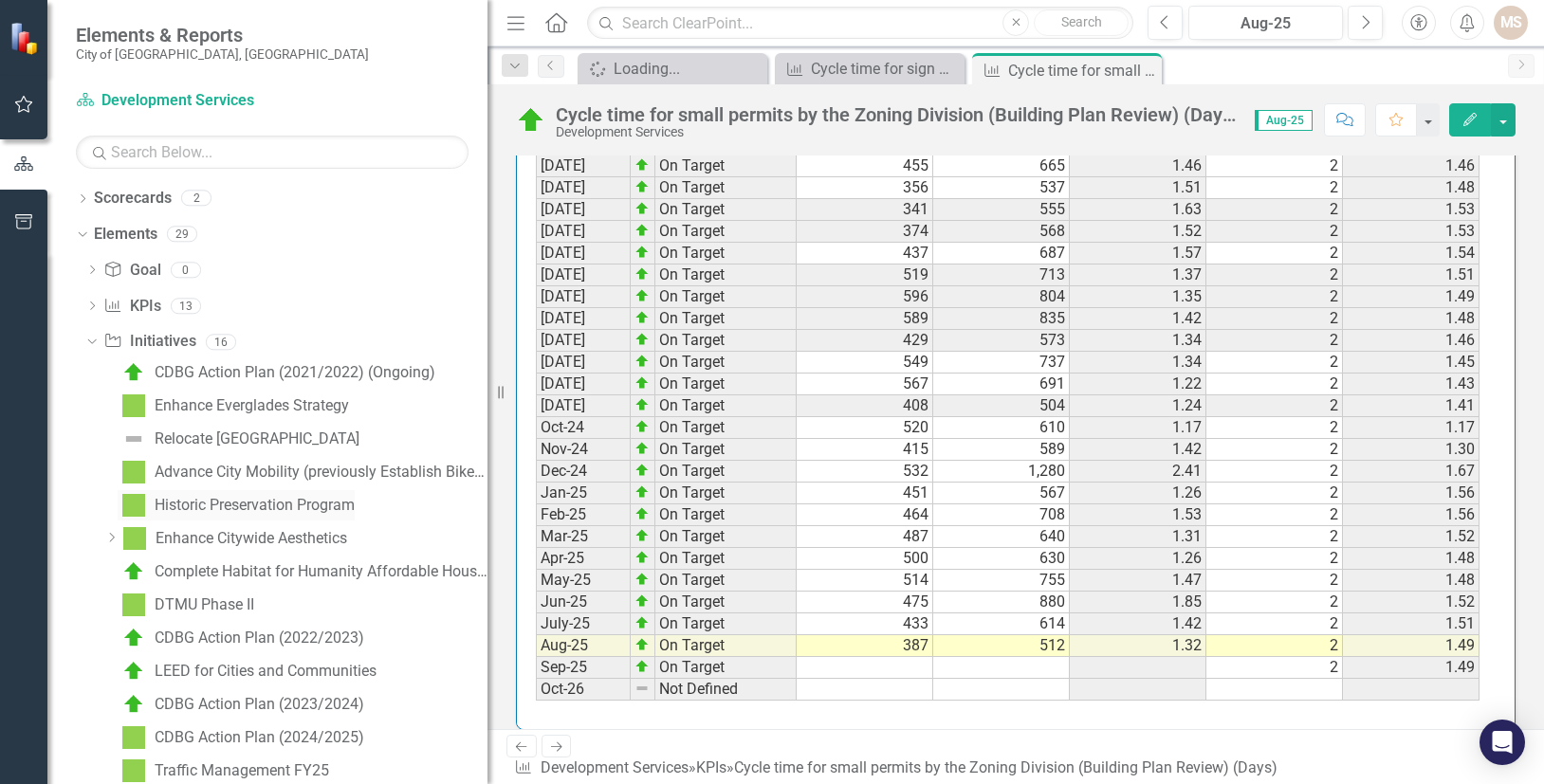
click at [247, 501] on div "Historic Preservation Program" at bounding box center [254, 505] width 200 height 17
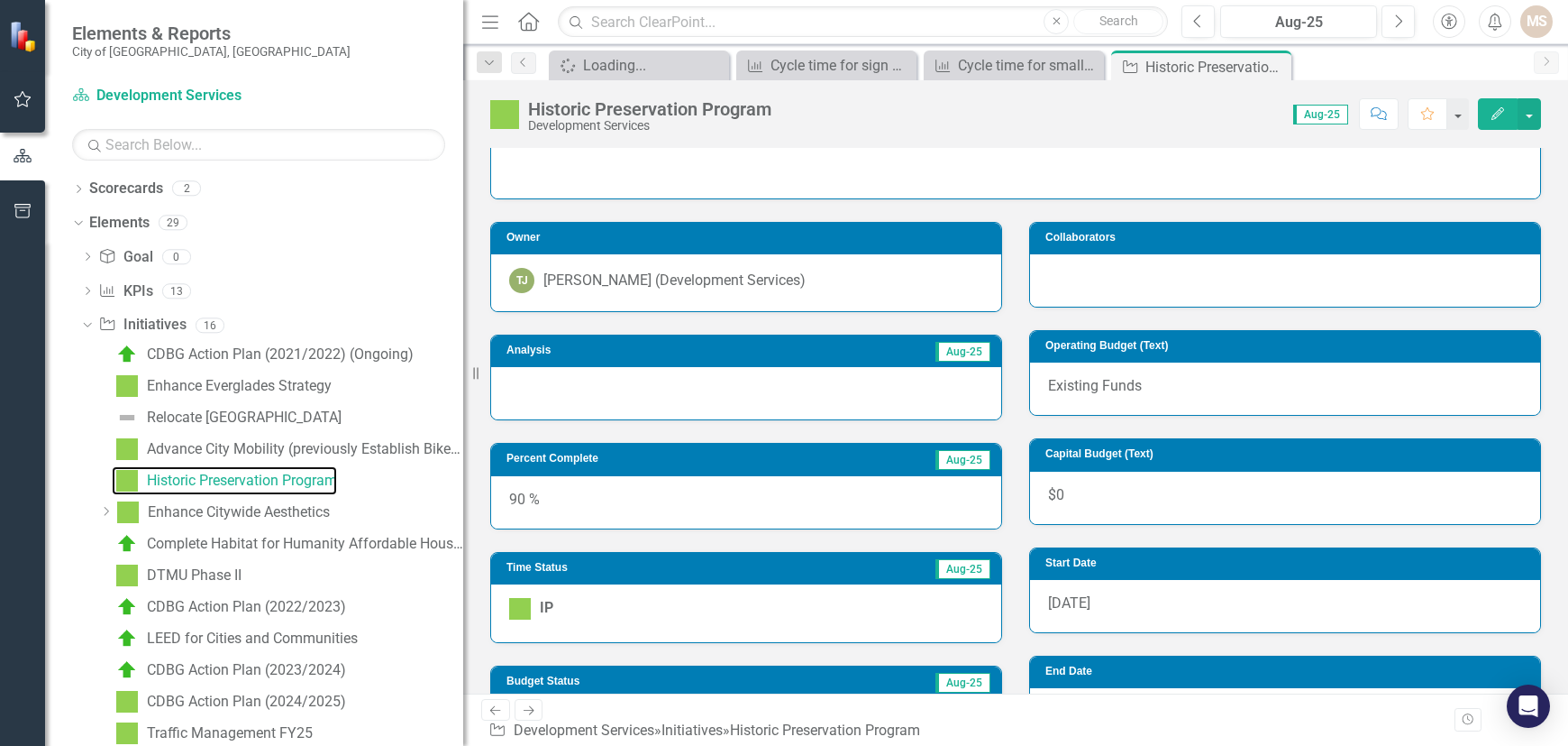
scroll to position [451, 0]
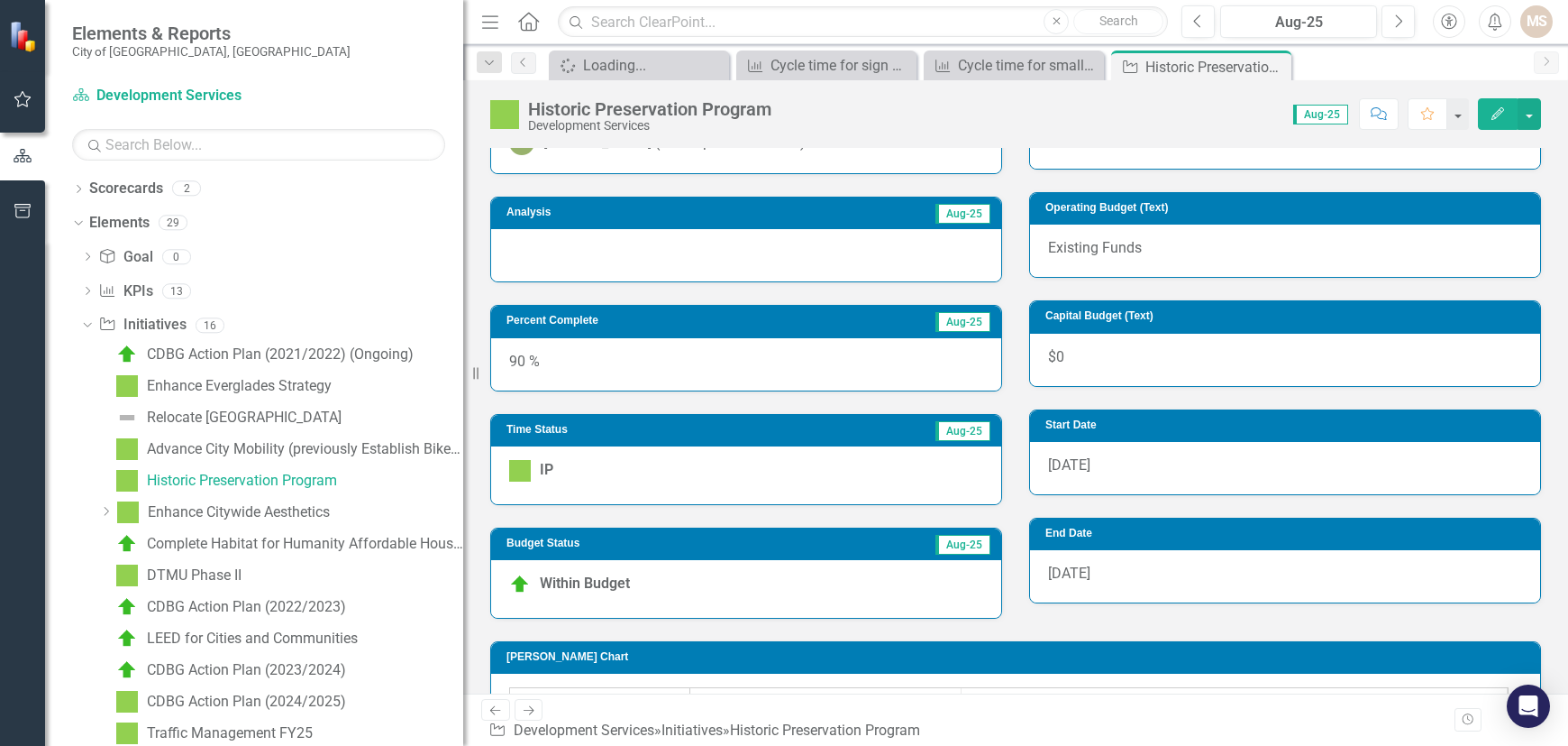
click at [662, 266] on div at bounding box center [747, 255] width 510 height 52
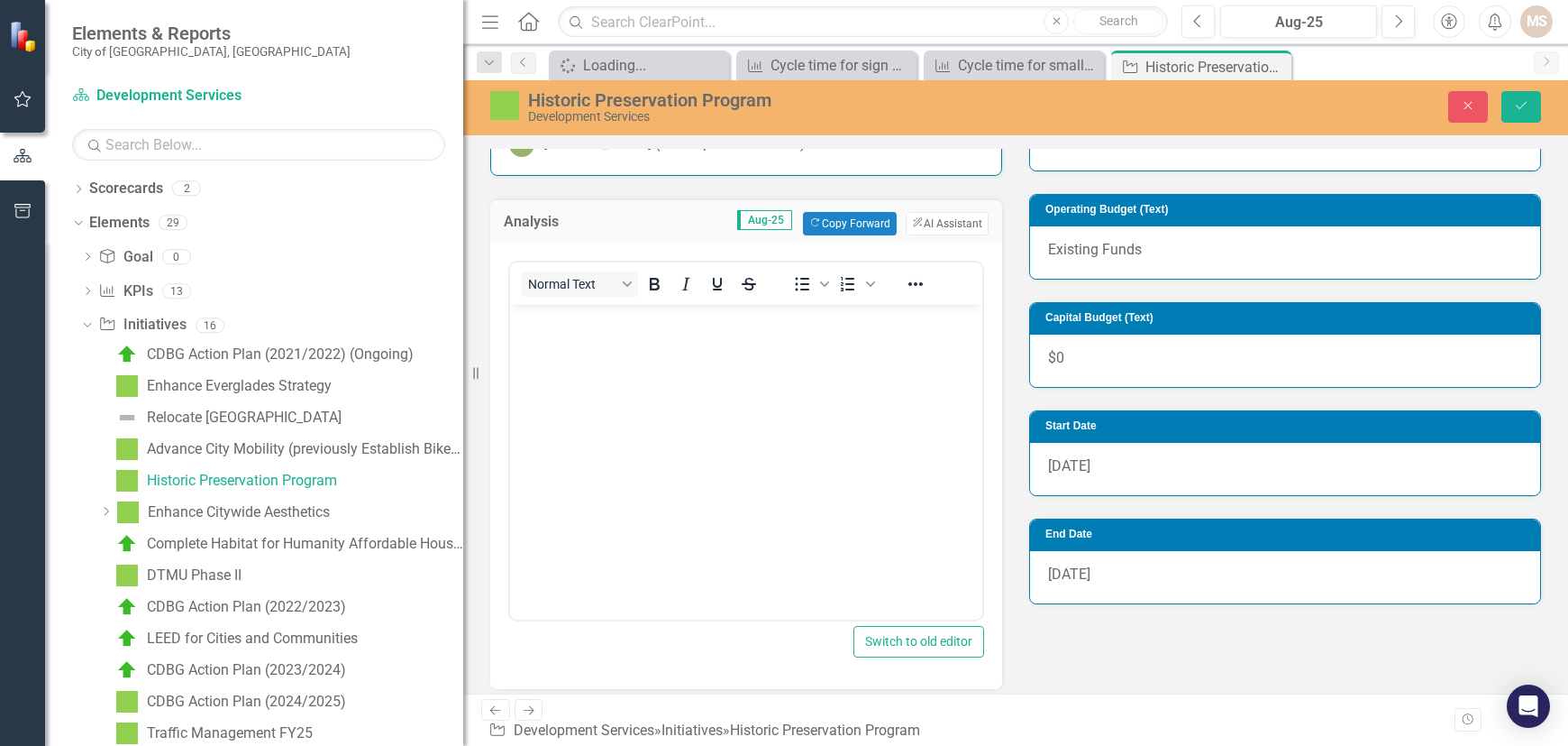
scroll to position [0, 0]
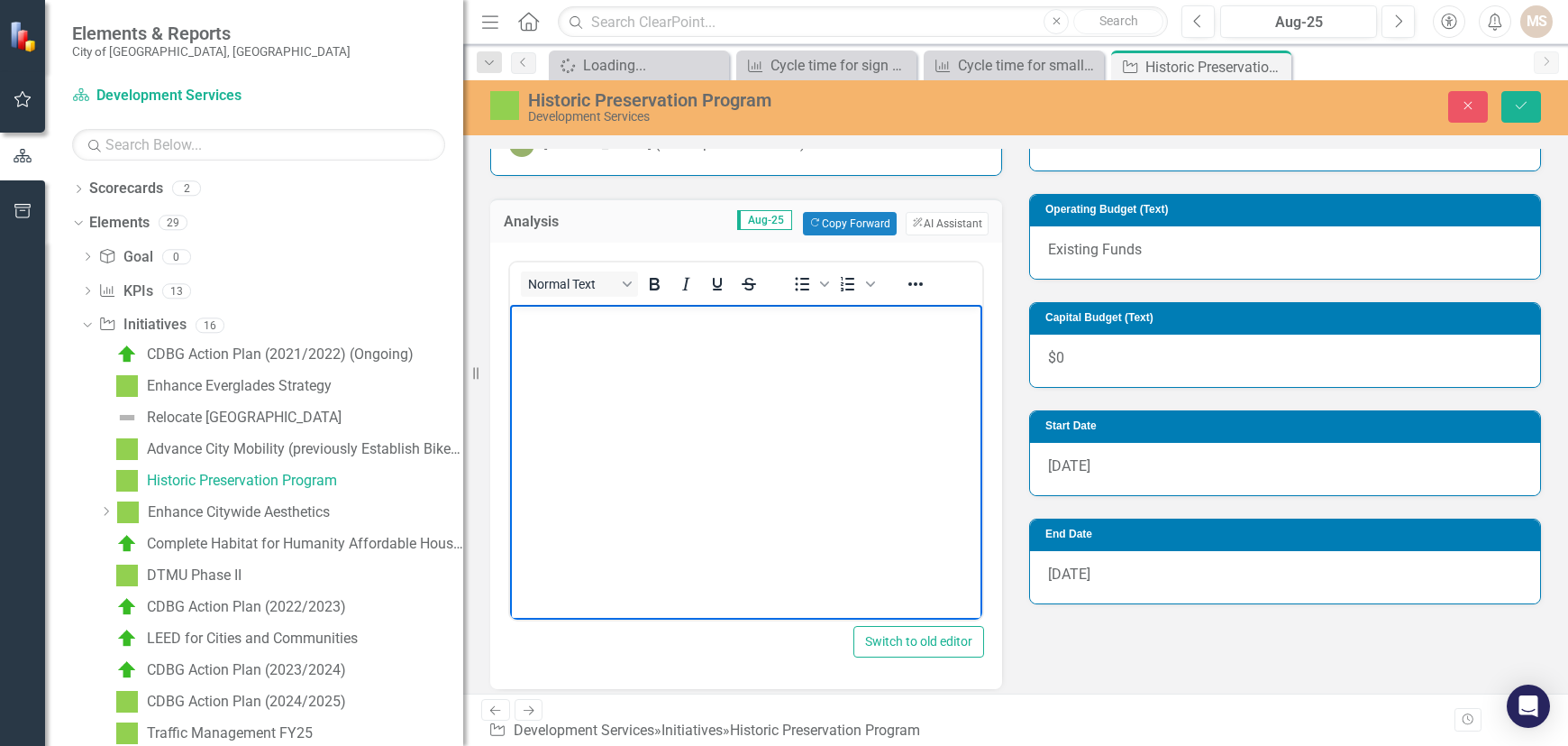
click at [646, 399] on body "Rich Text Area. Press ALT-0 for help." at bounding box center [747, 439] width 472 height 271
paste body "Rich Text Area. Press ALT-0 for help."
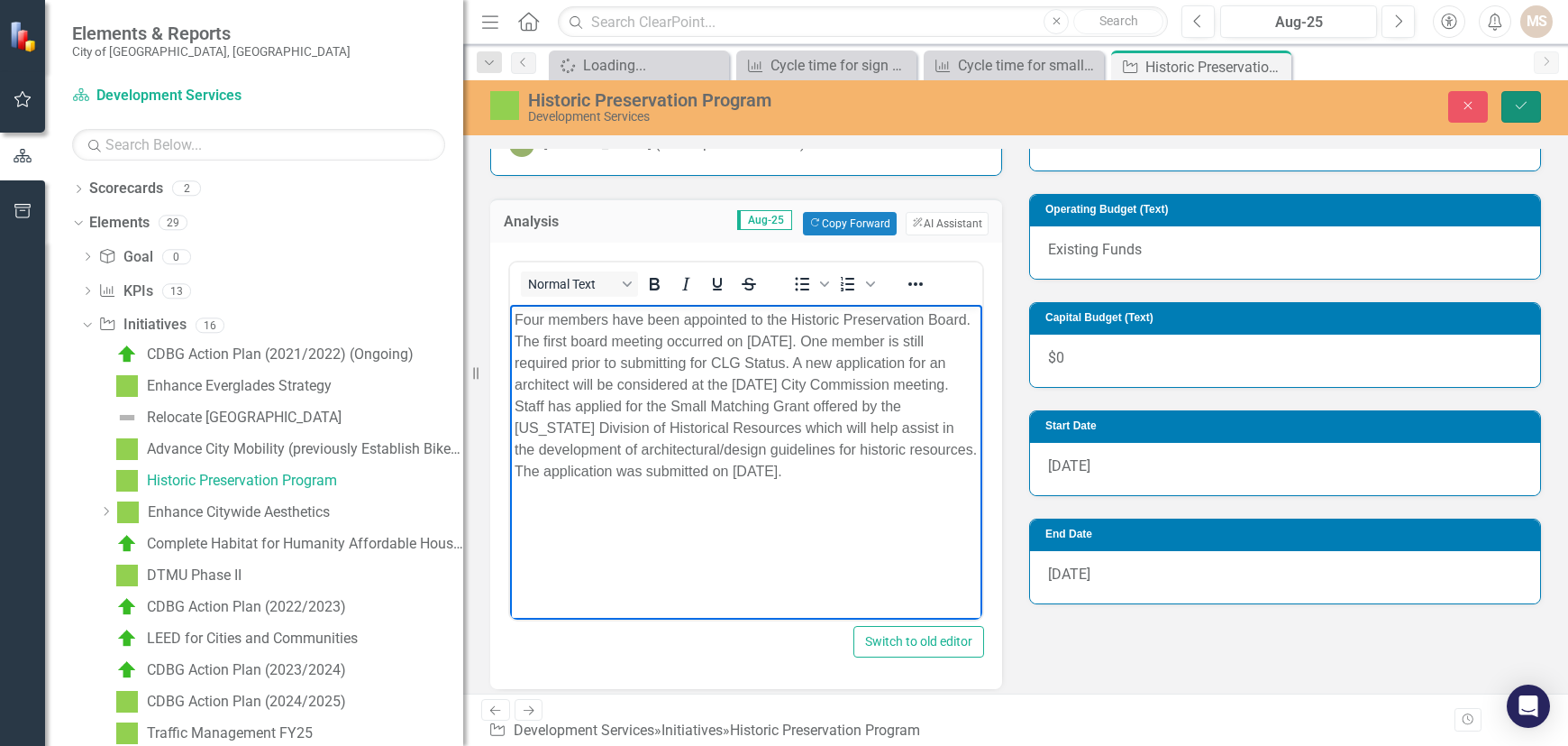
click at [1467, 97] on button "Save" at bounding box center [1522, 106] width 40 height 32
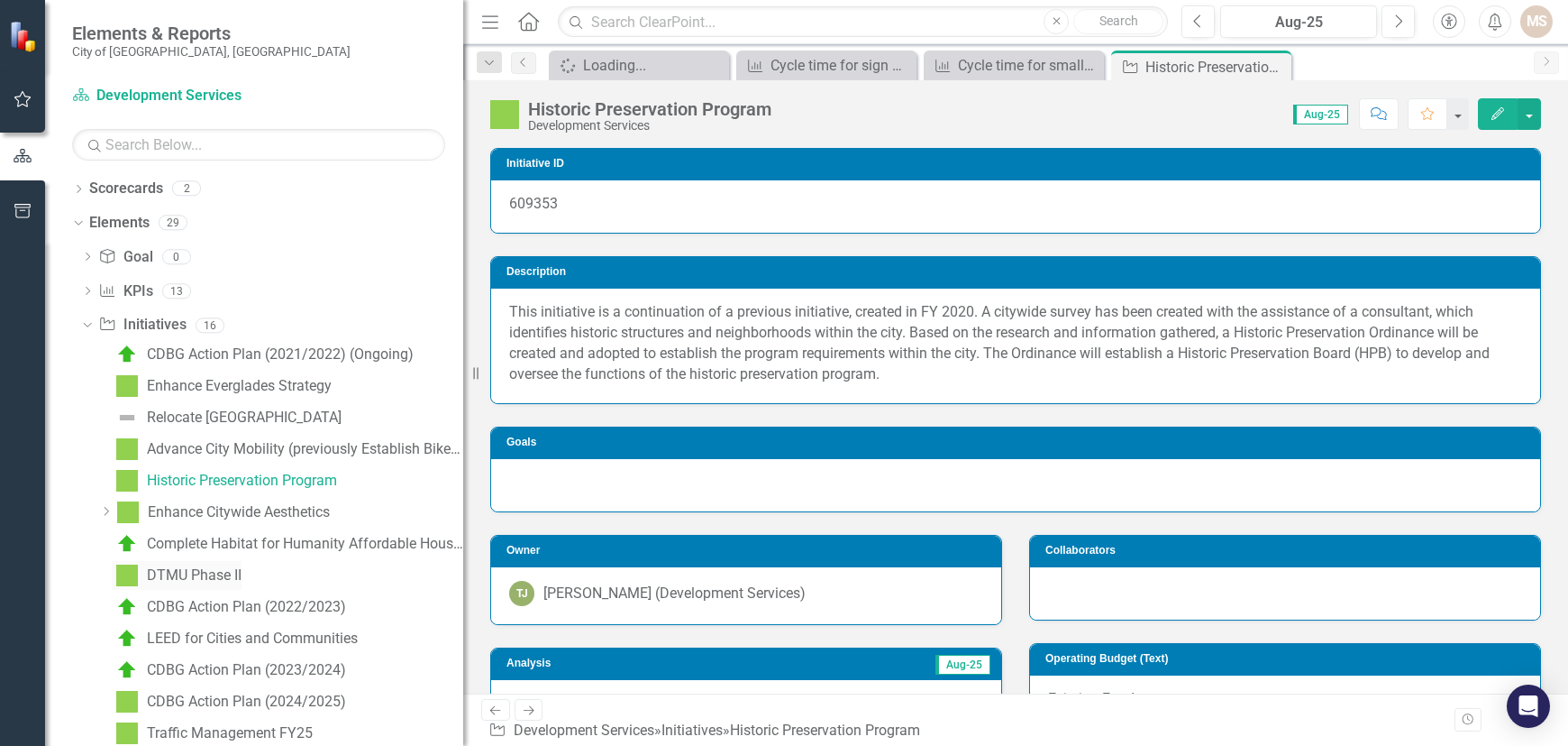
click at [185, 567] on div "DTMU Phase II" at bounding box center [194, 576] width 95 height 16
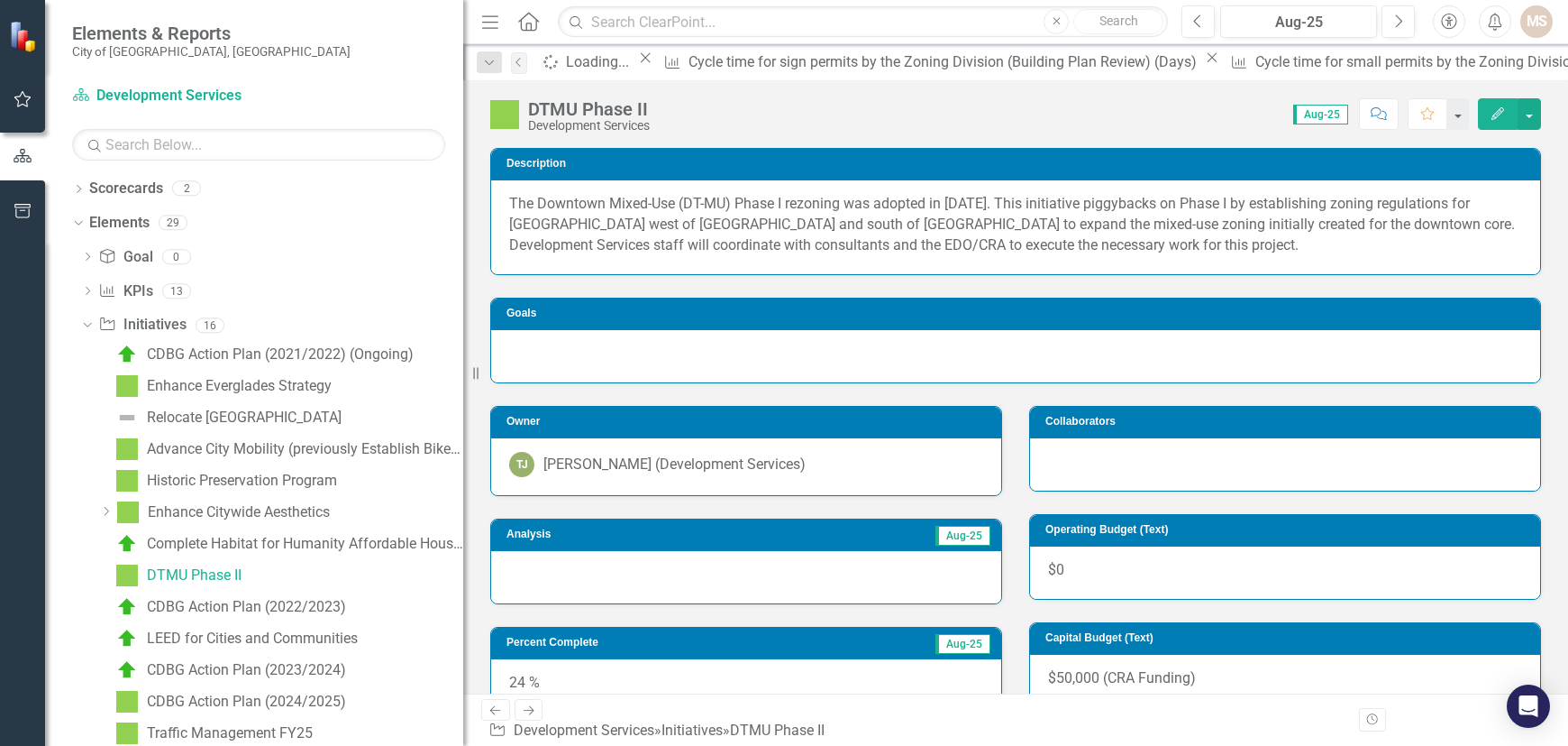
click at [764, 587] on div at bounding box center [747, 577] width 510 height 52
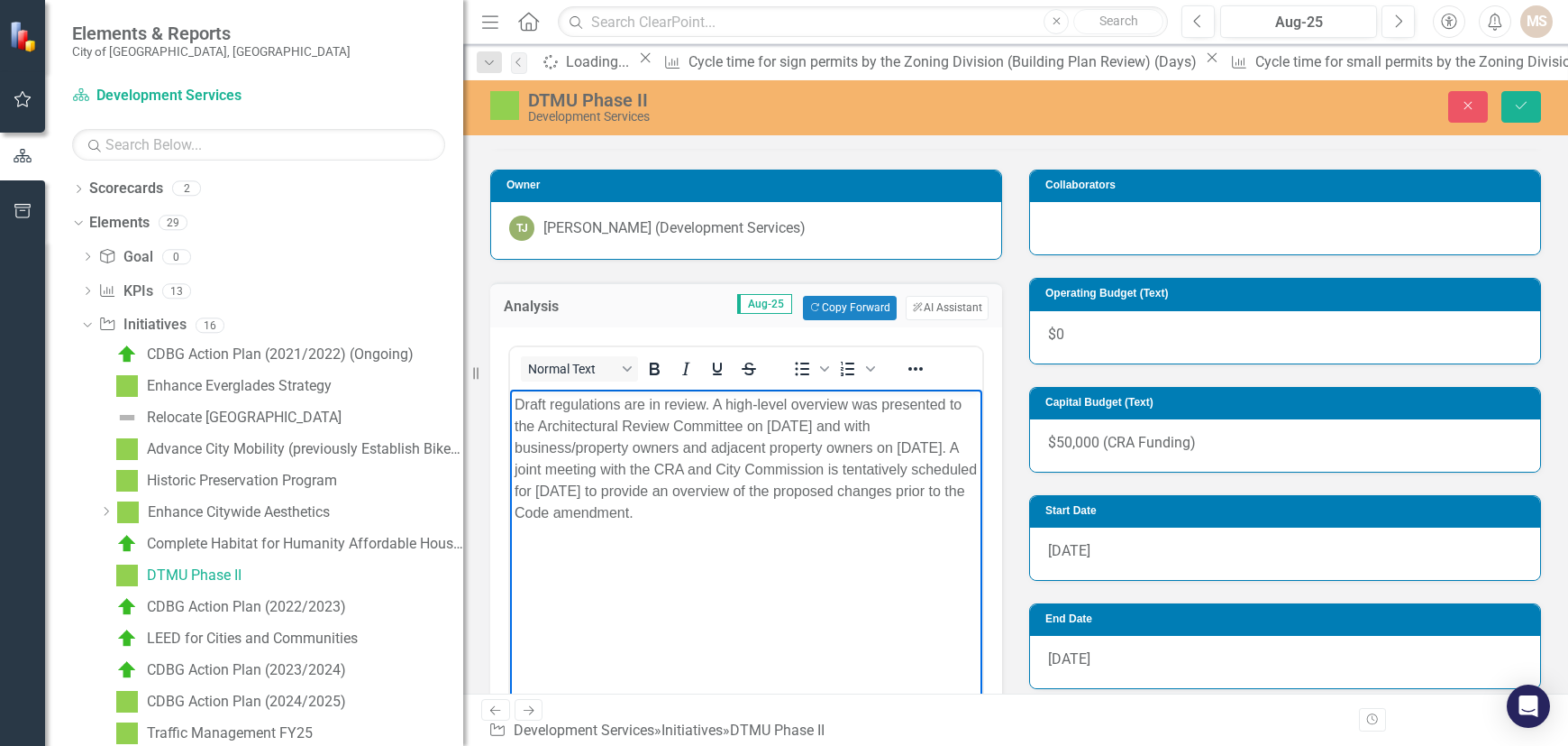
scroll to position [238, 0]
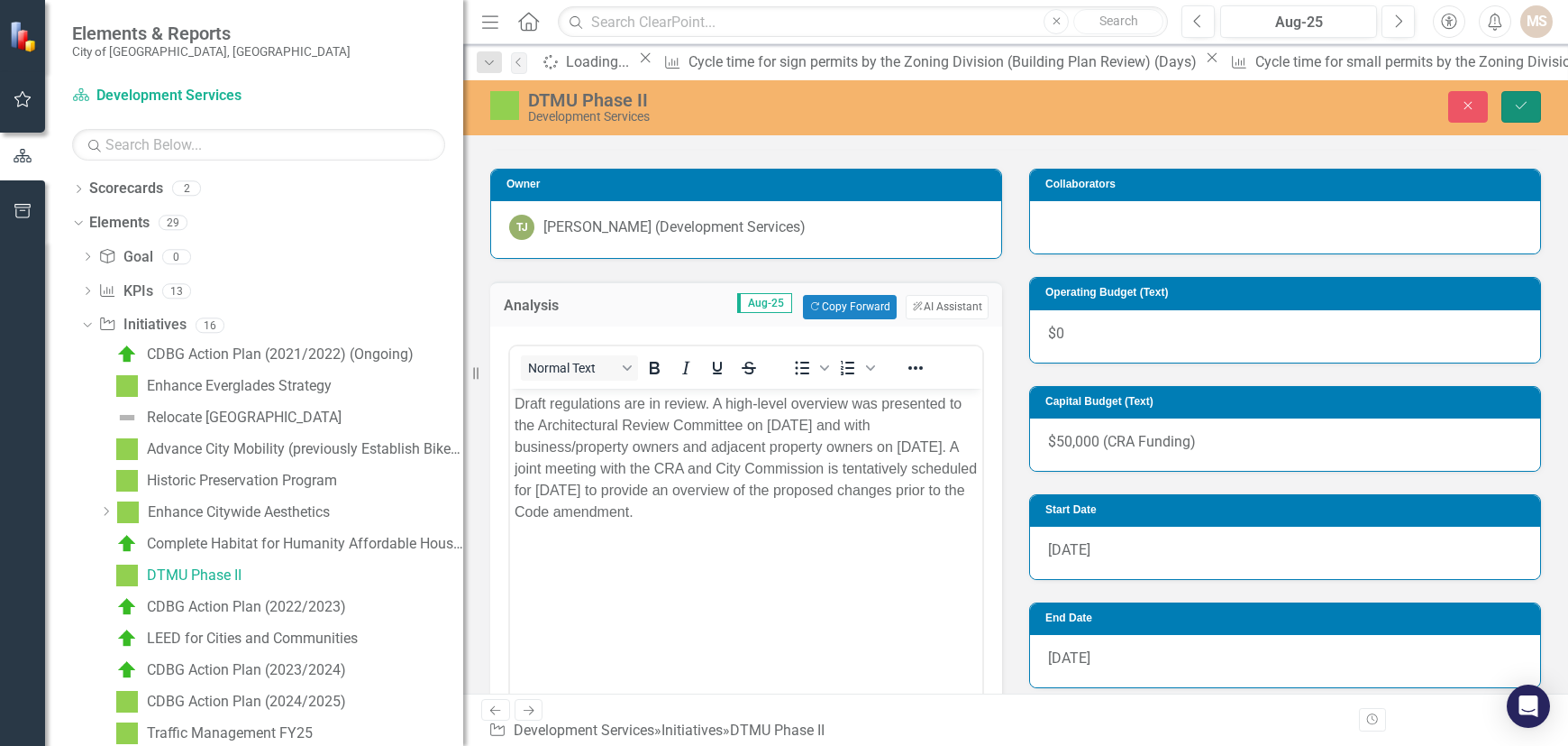
click at [1467, 106] on icon "Save" at bounding box center [1522, 106] width 16 height 13
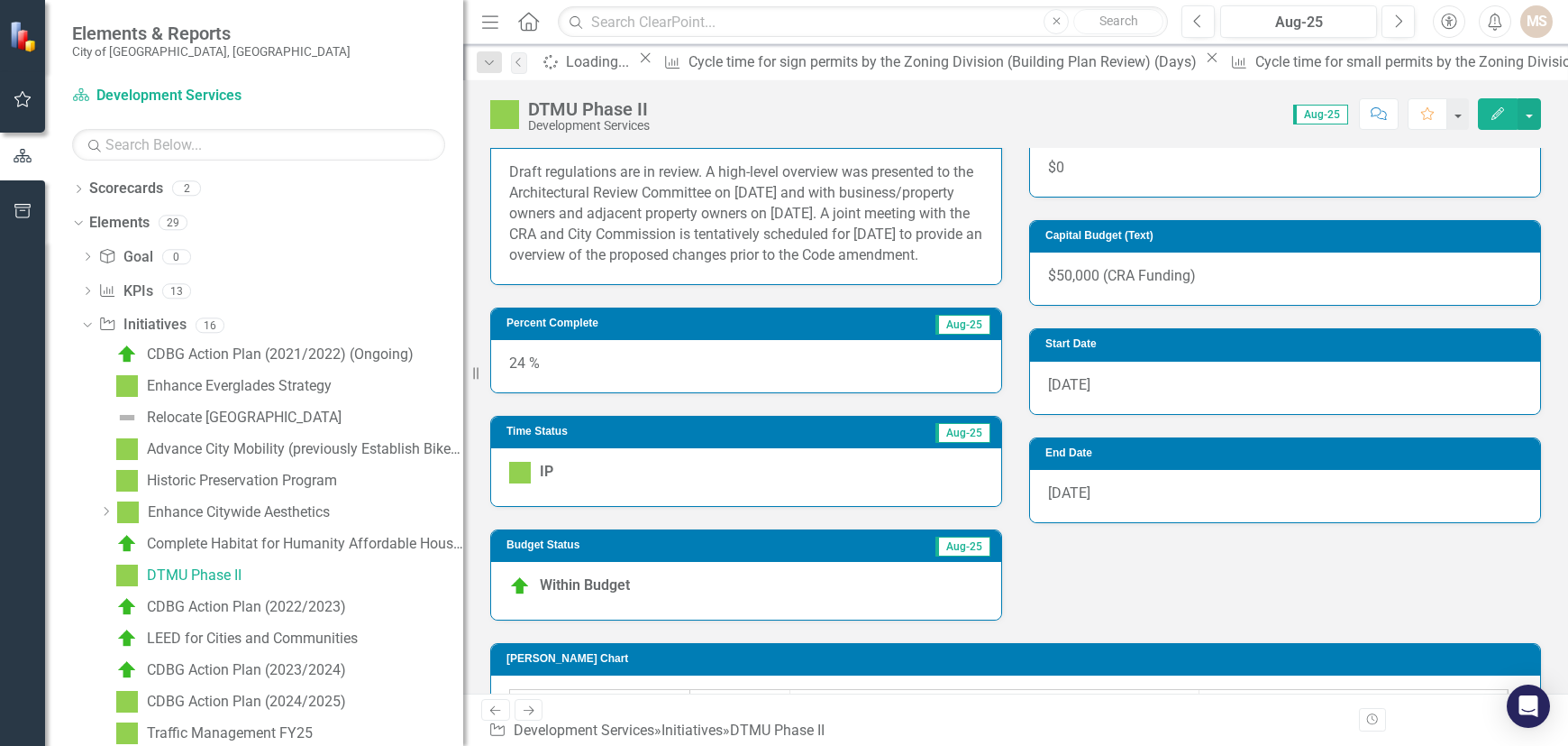
scroll to position [521, 0]
